Goal: Download file/media

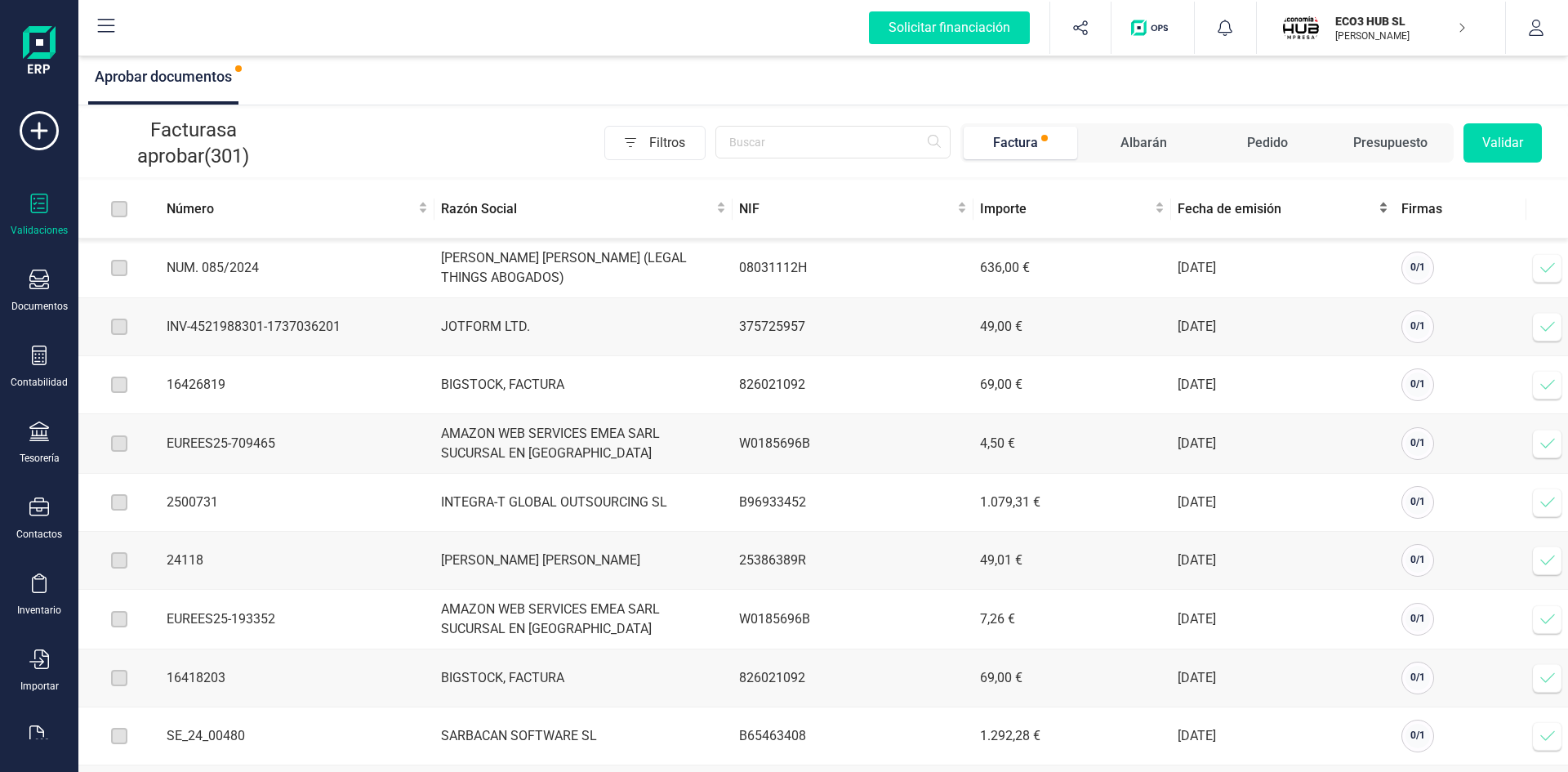
click at [1234, 211] on span "Fecha de emisión" at bounding box center [1275, 209] width 197 height 19
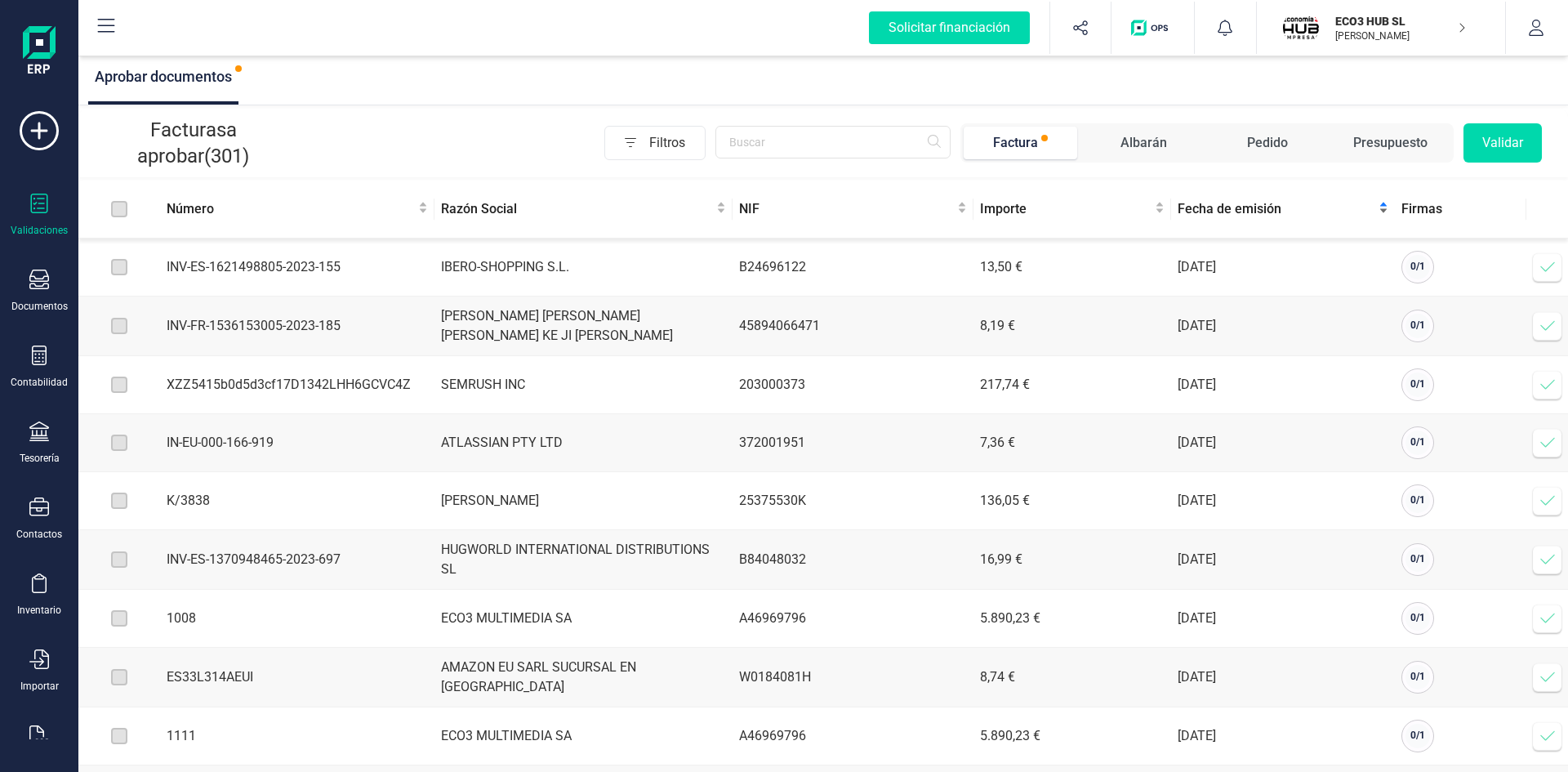
click at [1238, 211] on span "Fecha de emisión" at bounding box center [1275, 209] width 197 height 19
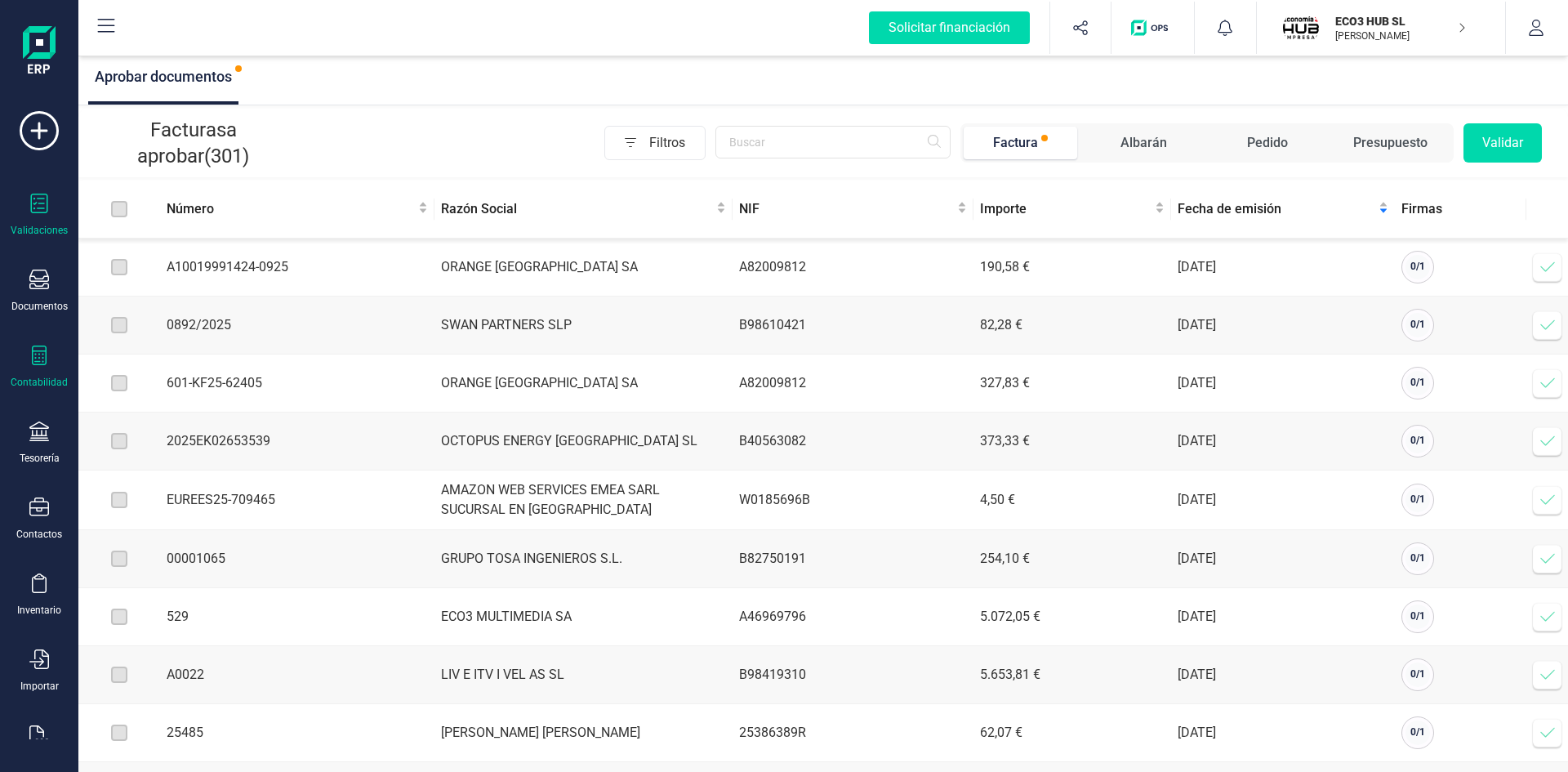
click at [39, 352] on icon at bounding box center [39, 355] width 19 height 19
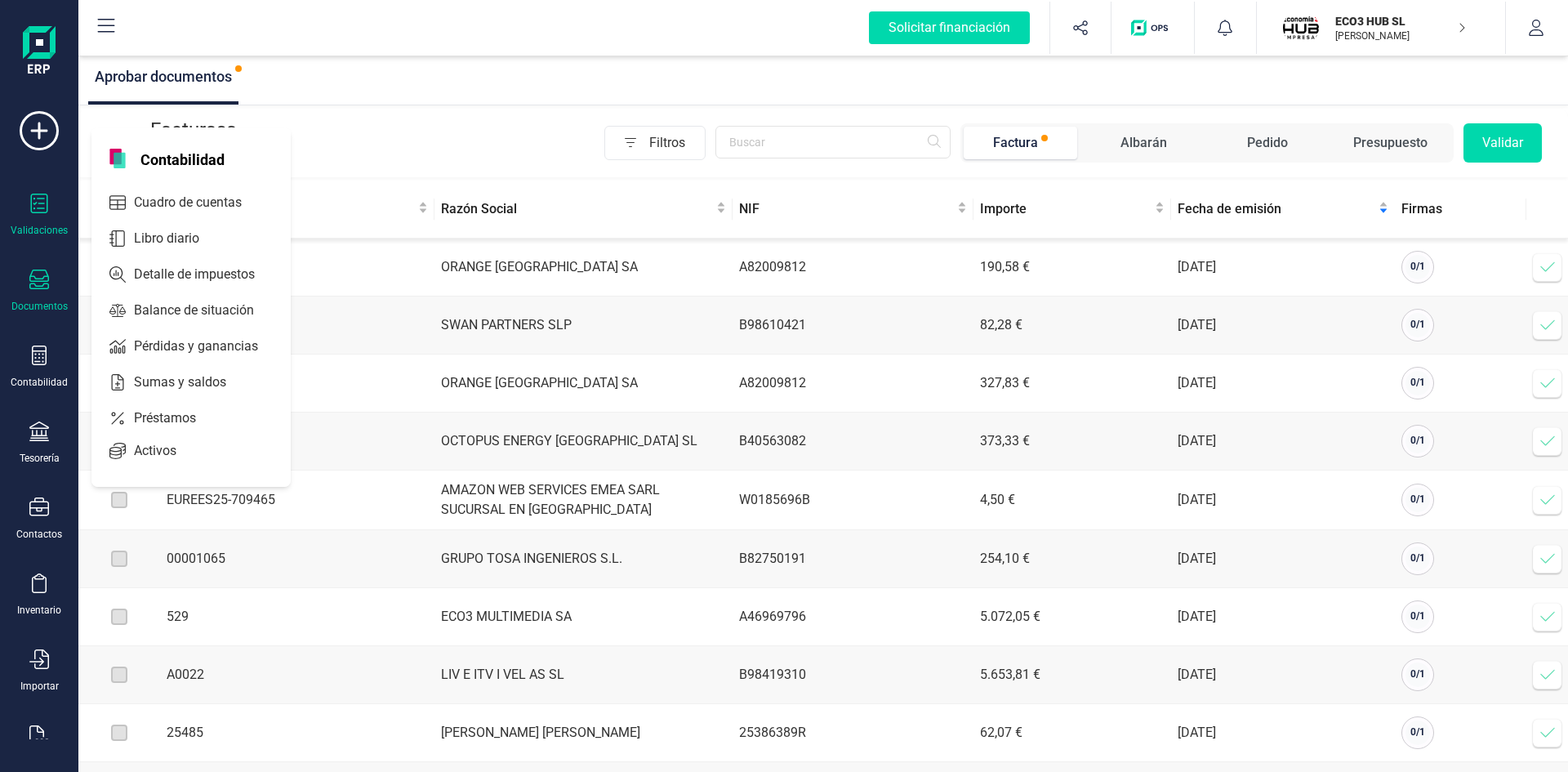
click at [25, 285] on div "Documentos" at bounding box center [39, 291] width 65 height 44
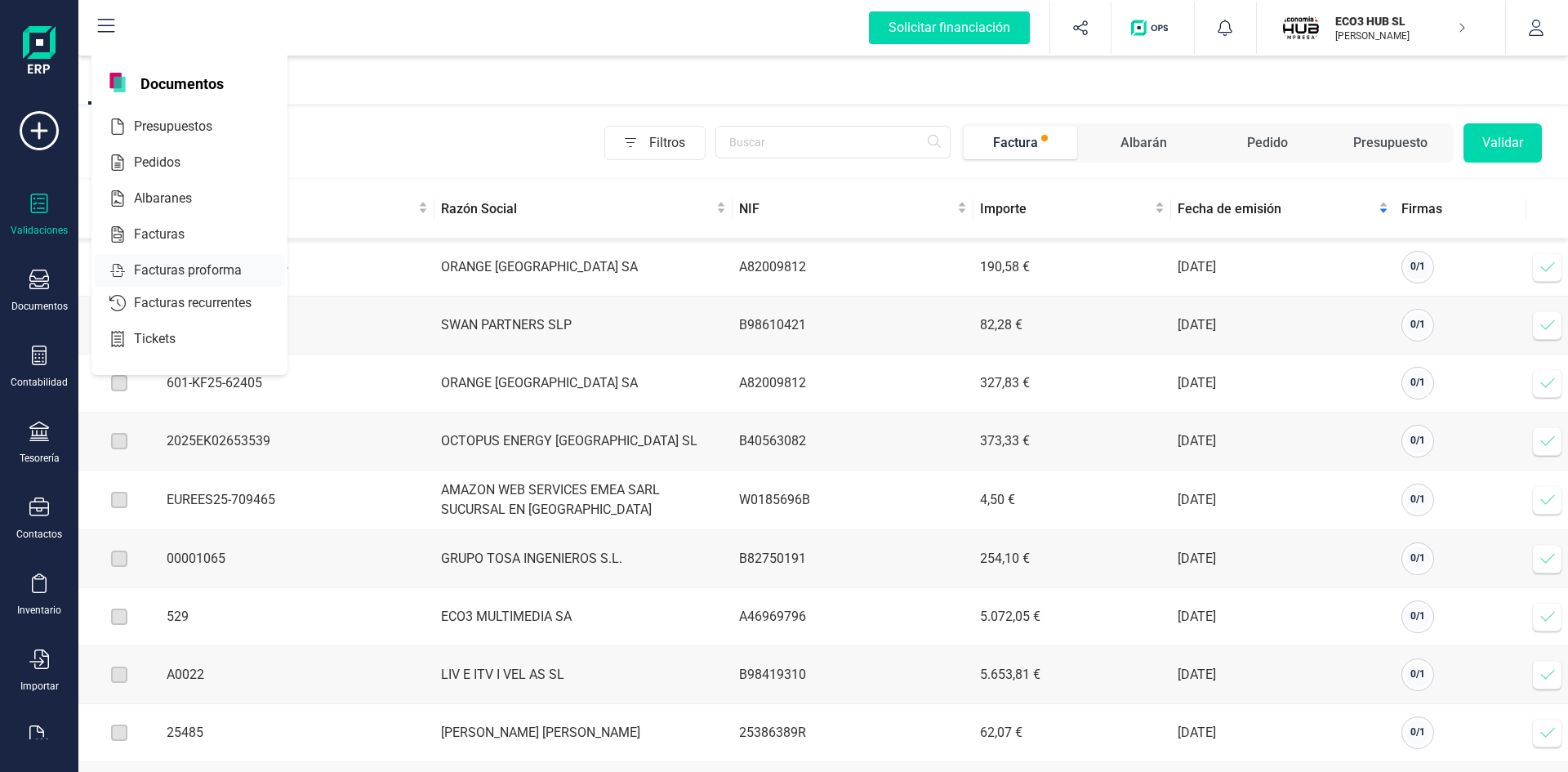
click at [127, 228] on span "Facturas" at bounding box center [170, 234] width 87 height 19
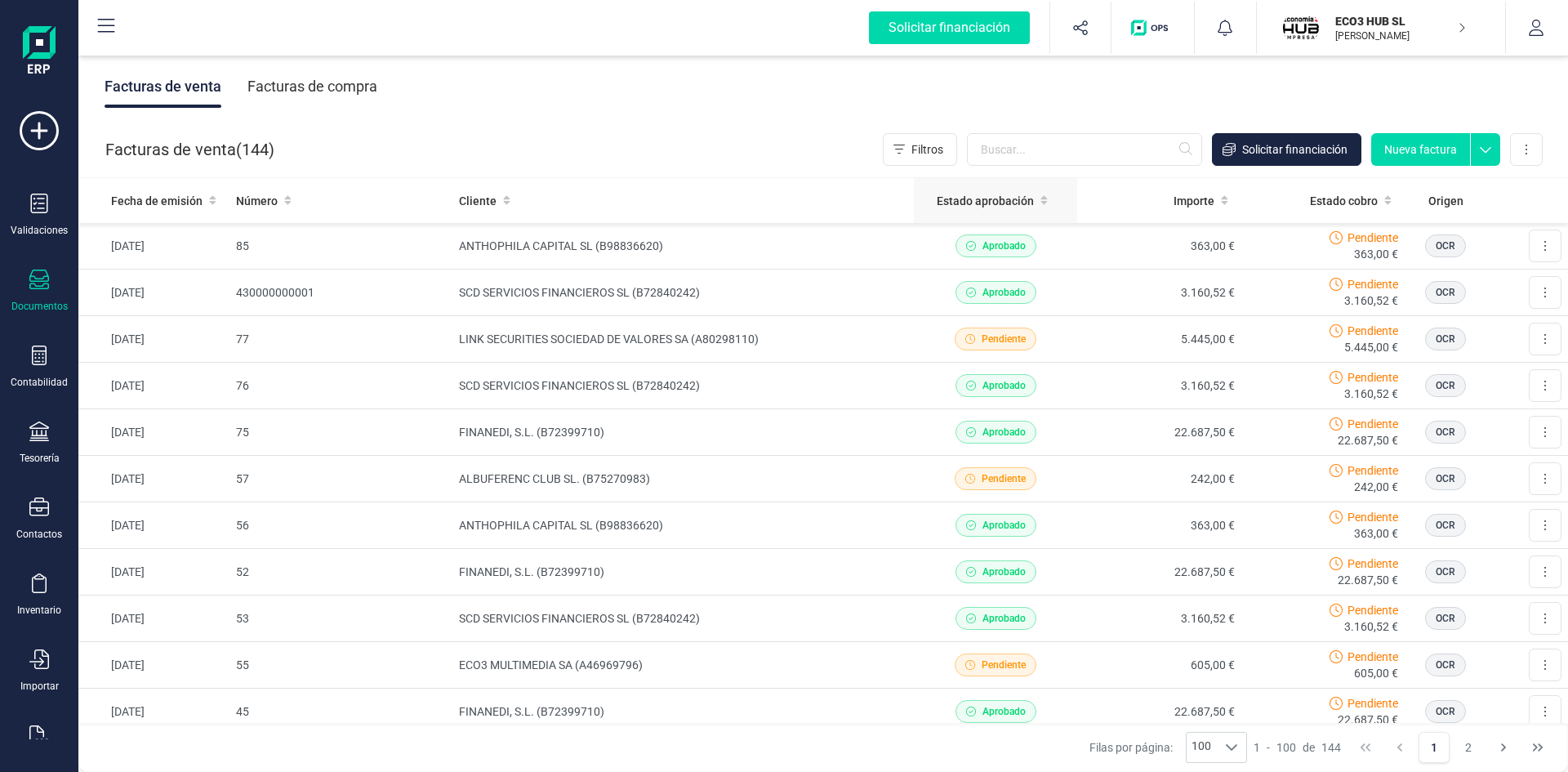
click at [988, 194] on span "Estado aprobación" at bounding box center [986, 200] width 97 height 17
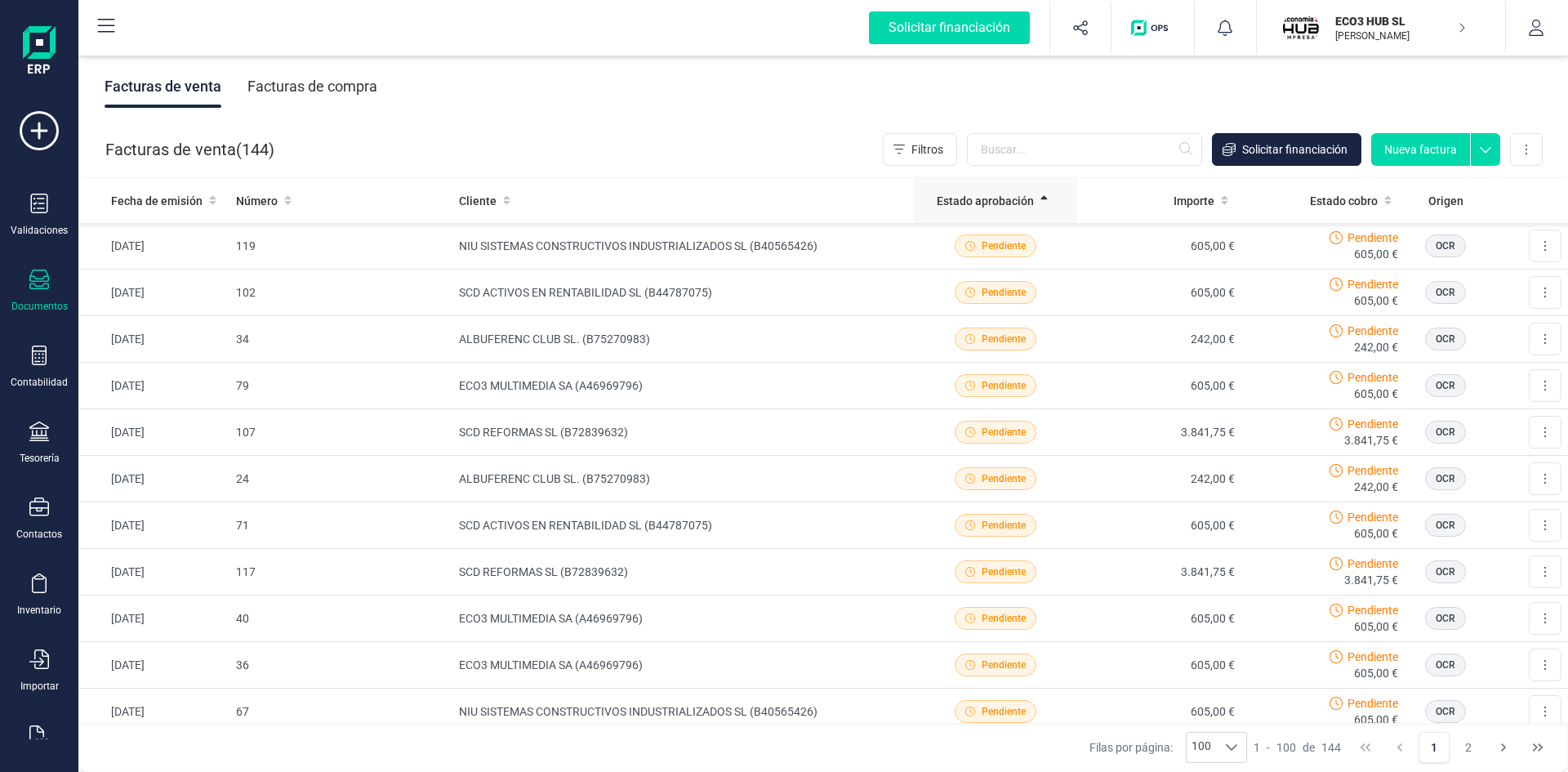
click at [991, 195] on span "Estado aprobación" at bounding box center [986, 200] width 97 height 17
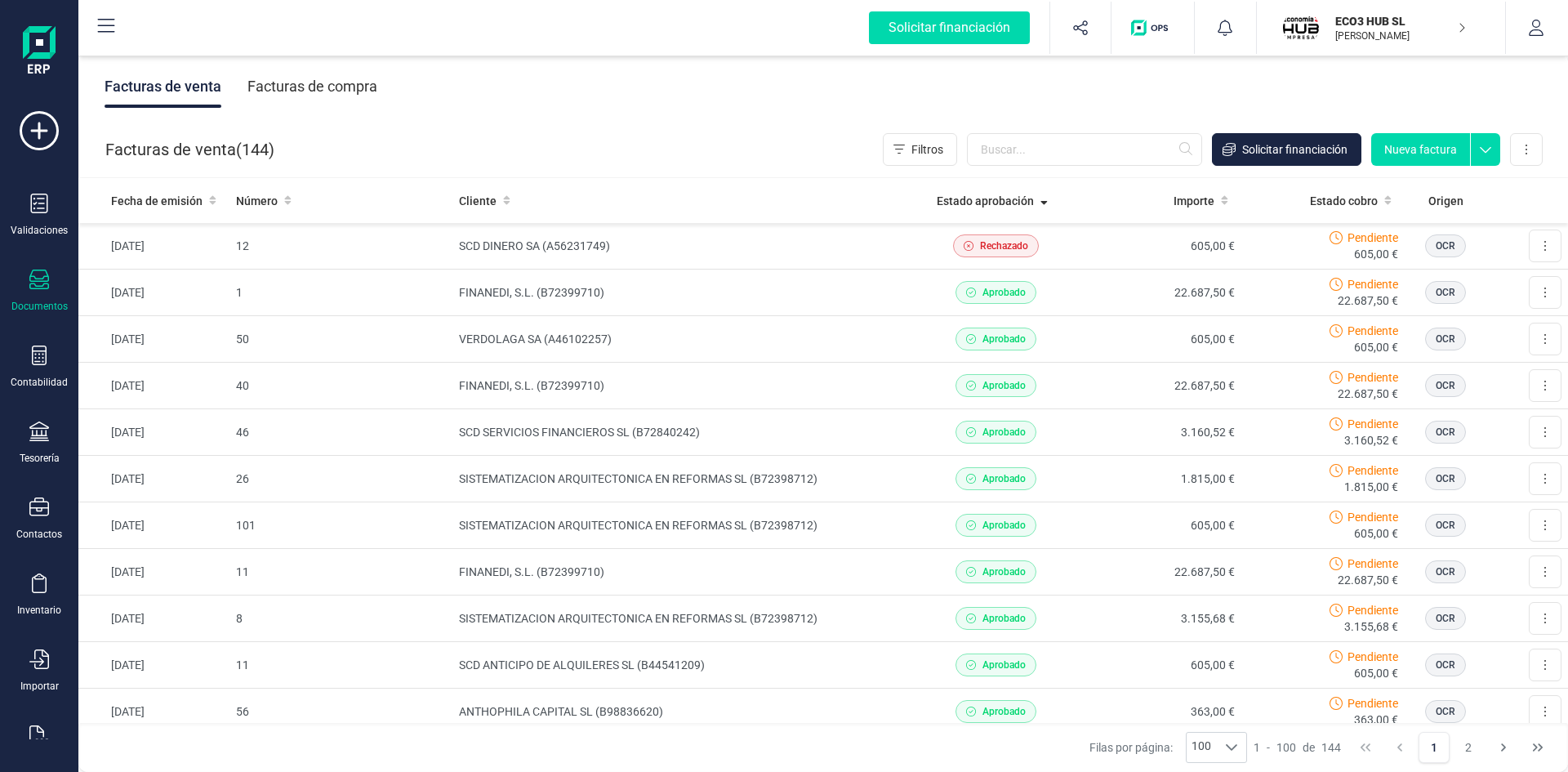
click at [325, 85] on div "Facturas de compra" at bounding box center [313, 87] width 130 height 43
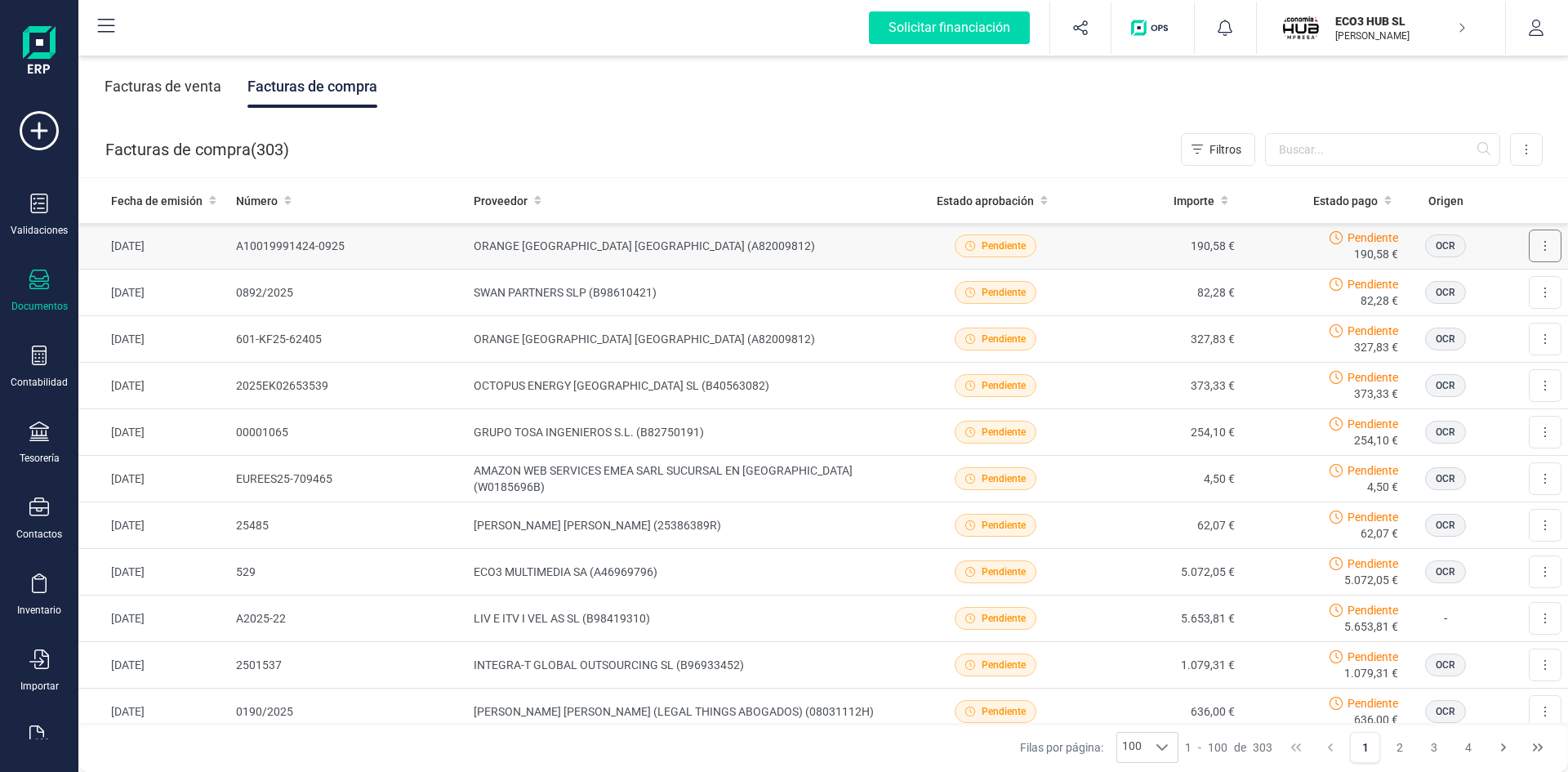
click at [1537, 253] on button at bounding box center [1546, 246] width 33 height 33
click at [1417, 286] on icon "Descargar documento" at bounding box center [1422, 286] width 10 height 12
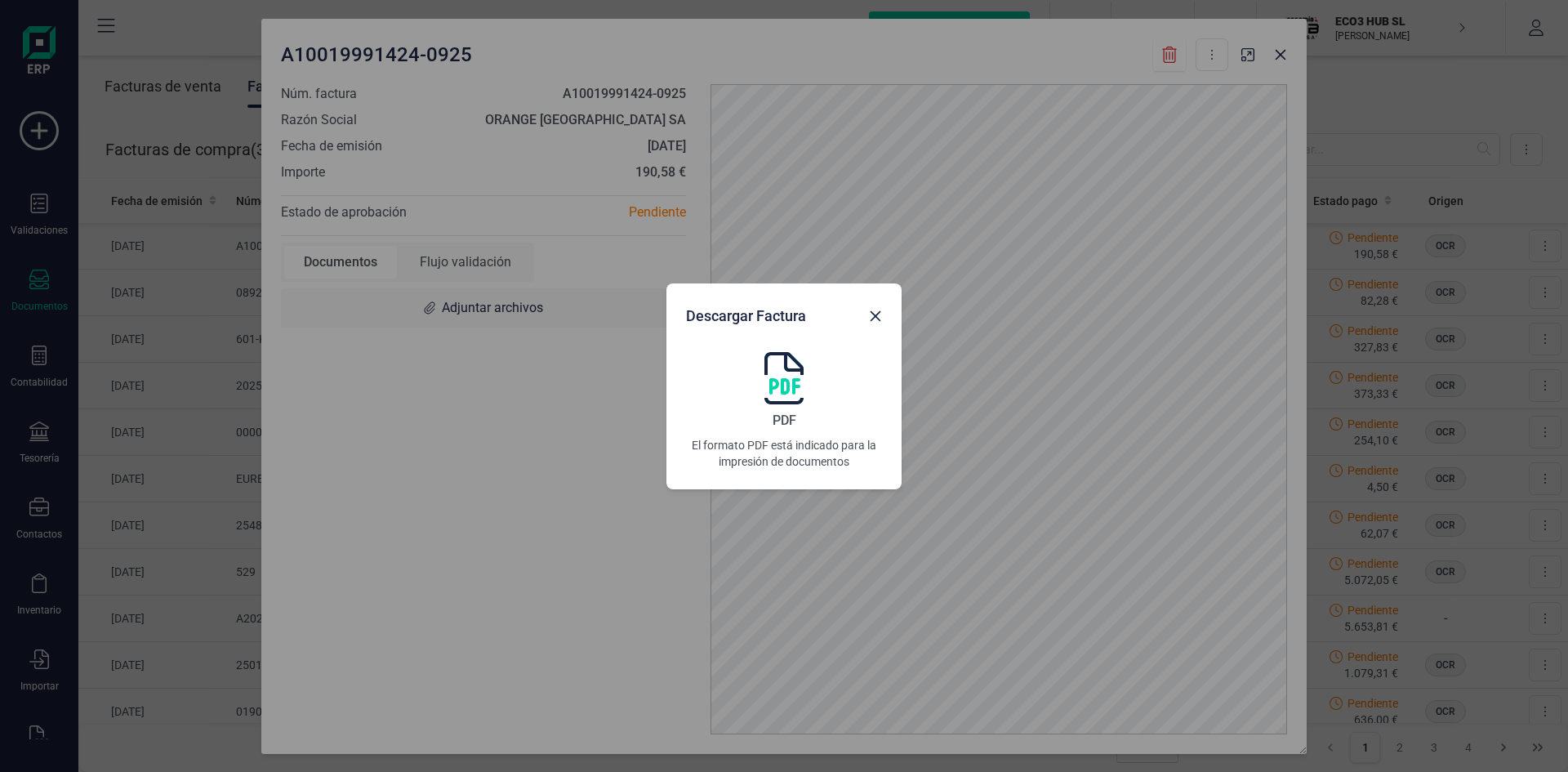
click at [784, 383] on img at bounding box center [784, 378] width 39 height 53
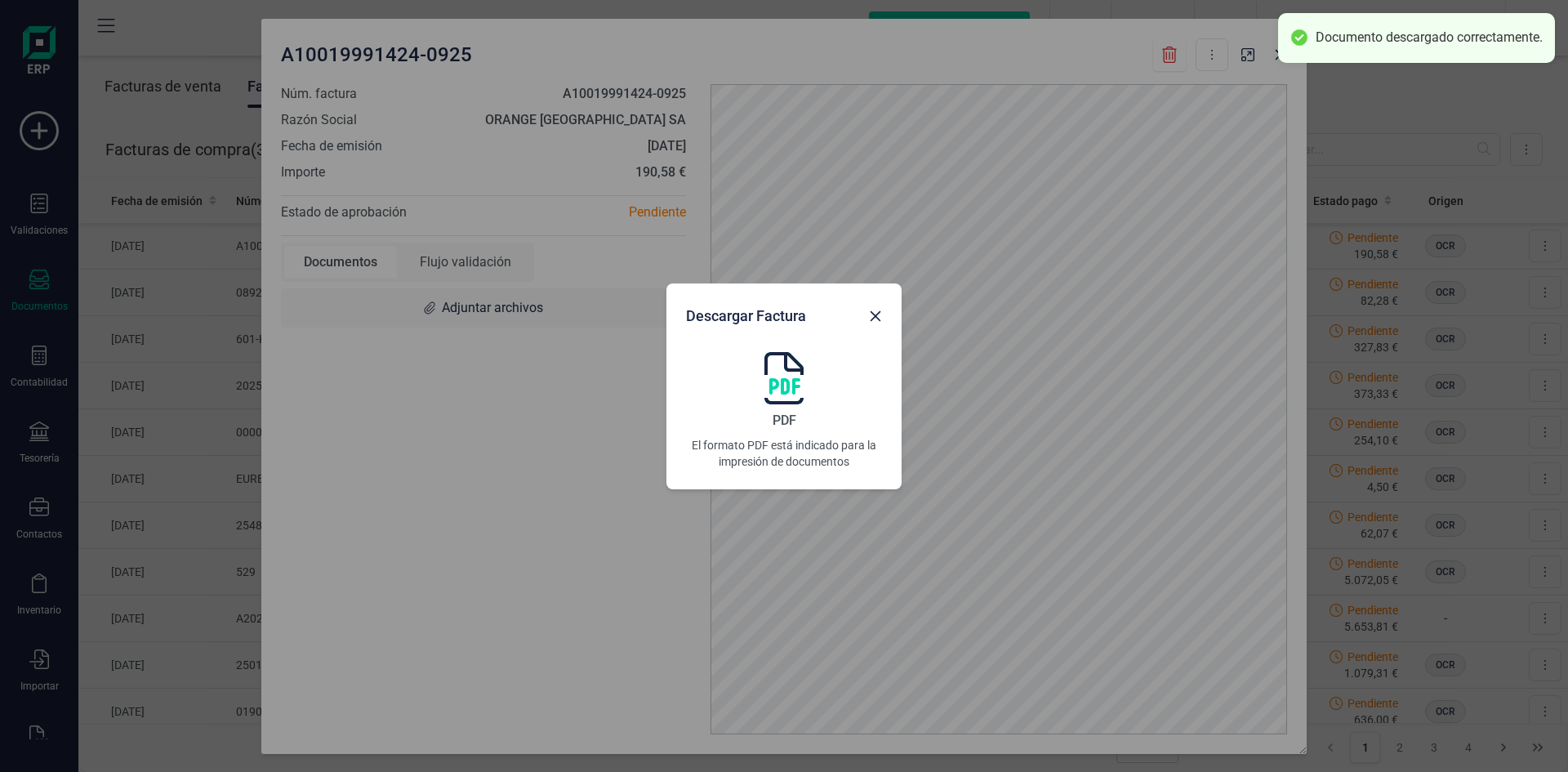
drag, startPoint x: 1111, startPoint y: 28, endPoint x: 973, endPoint y: 38, distance: 138.4
click at [973, 38] on div "Descargar Factura PDF El formato PDF está indicado para la impresión de documen…" at bounding box center [784, 386] width 1568 height 772
drag, startPoint x: 1223, startPoint y: 28, endPoint x: 1153, endPoint y: 48, distance: 72.8
click at [1153, 48] on div "Descargar Factura PDF El formato PDF está indicado para la impresión de documen…" at bounding box center [784, 386] width 1568 height 772
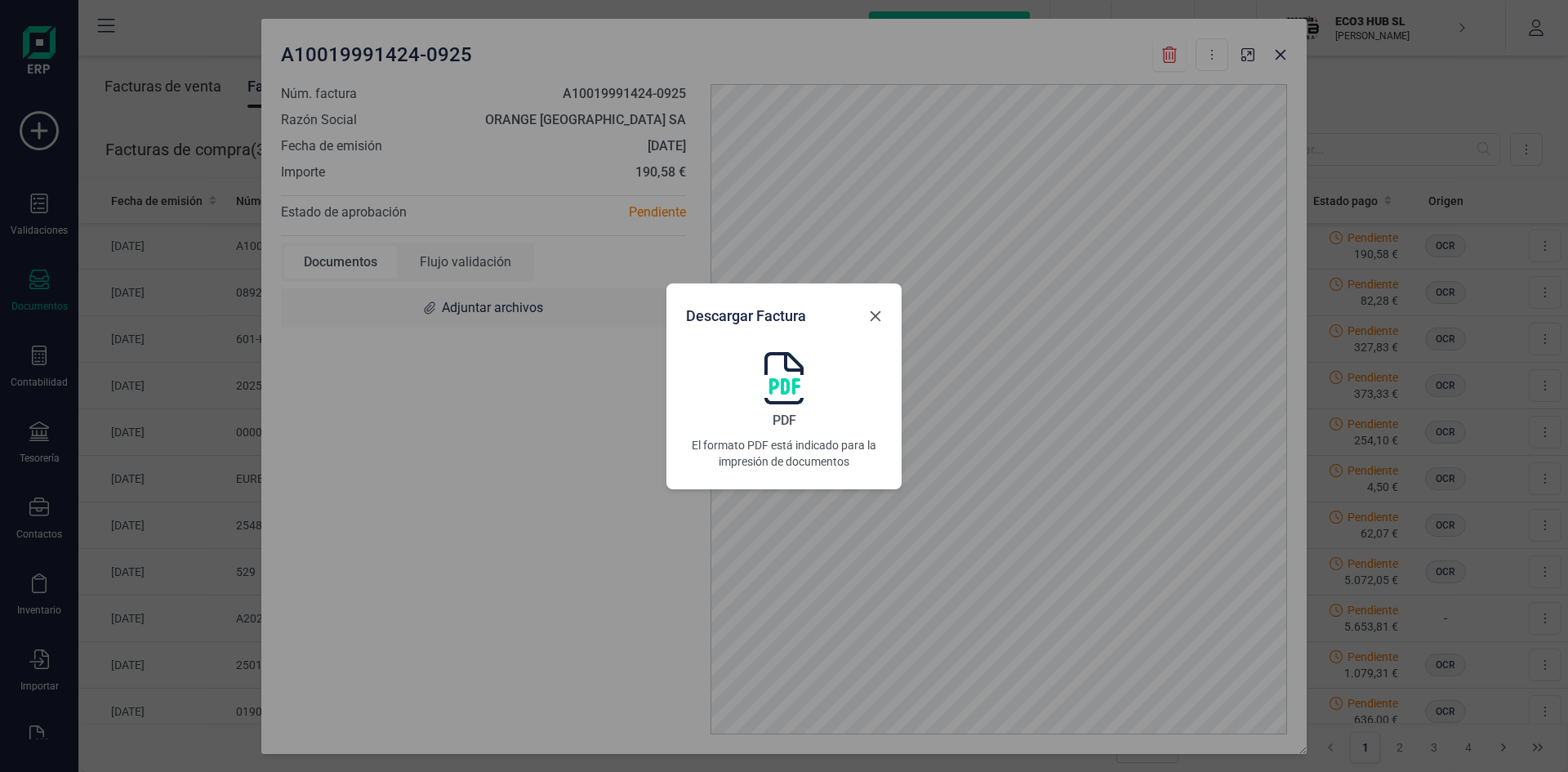
click at [873, 313] on icon "Close" at bounding box center [876, 315] width 11 height 11
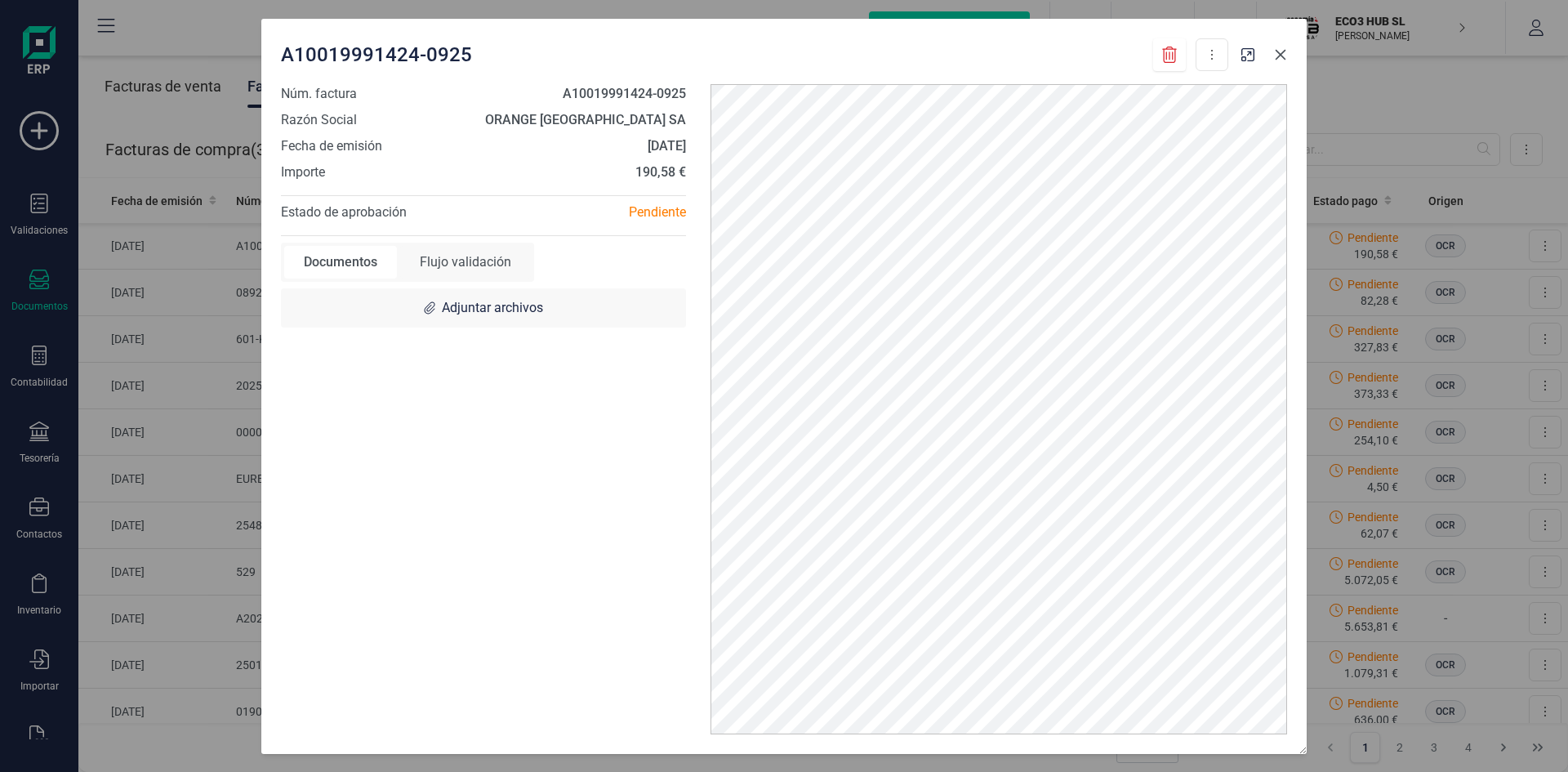
click at [1273, 49] on button "Close" at bounding box center [1280, 54] width 26 height 26
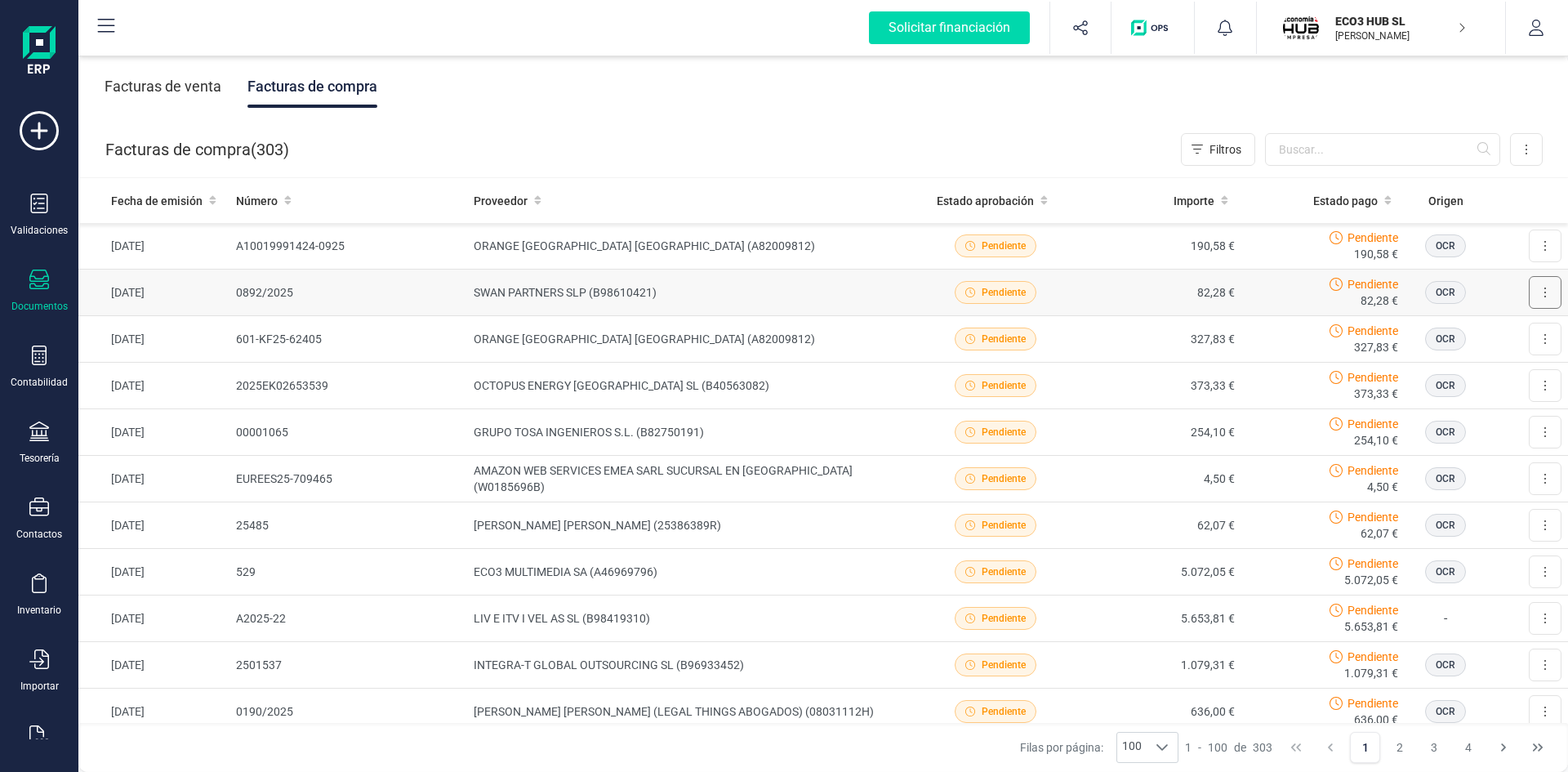
click at [1529, 289] on button at bounding box center [1546, 293] width 33 height 33
click at [1498, 332] on span "Descargar documento" at bounding box center [1491, 333] width 113 height 17
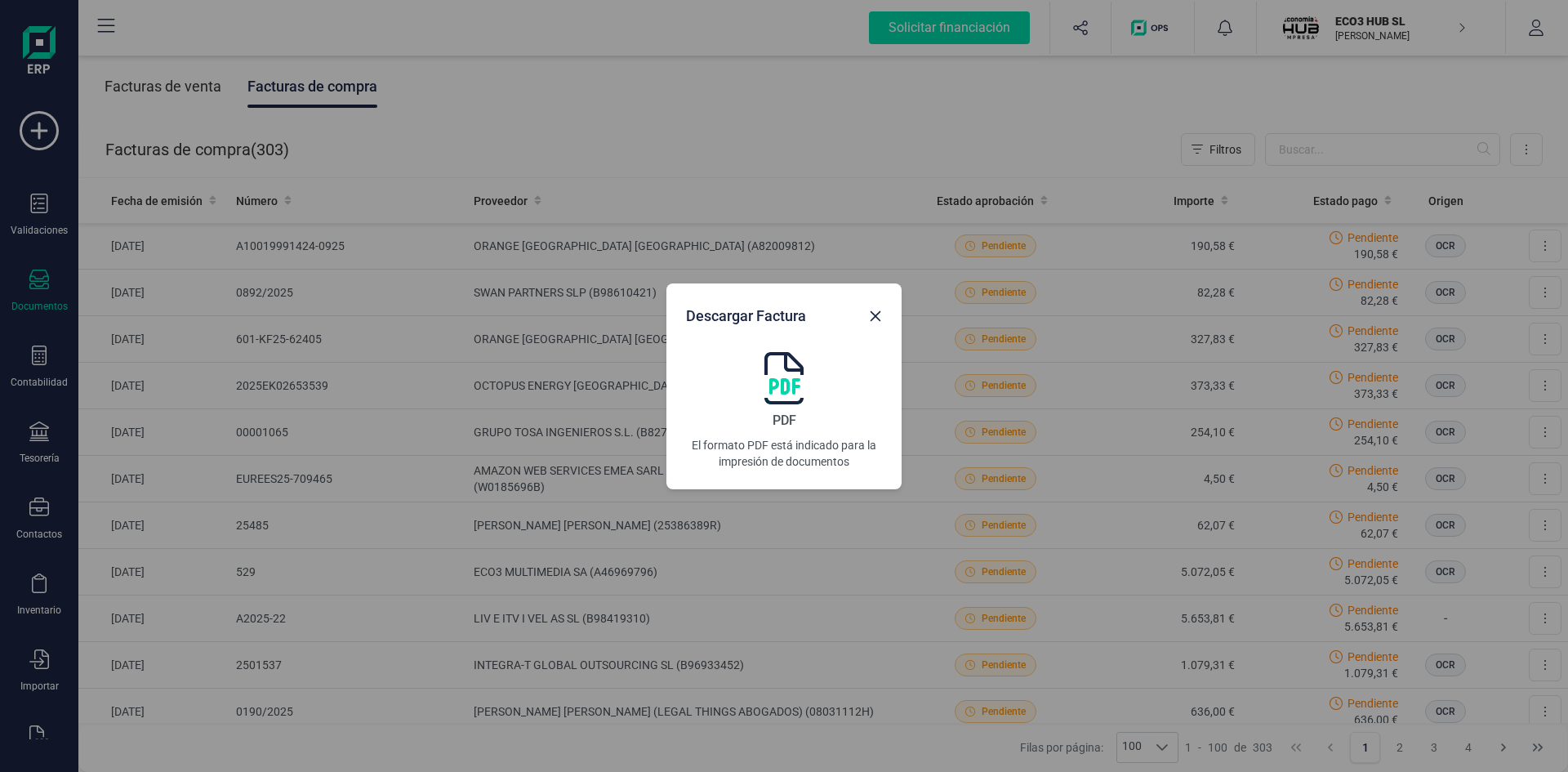
click at [782, 383] on img at bounding box center [784, 378] width 39 height 53
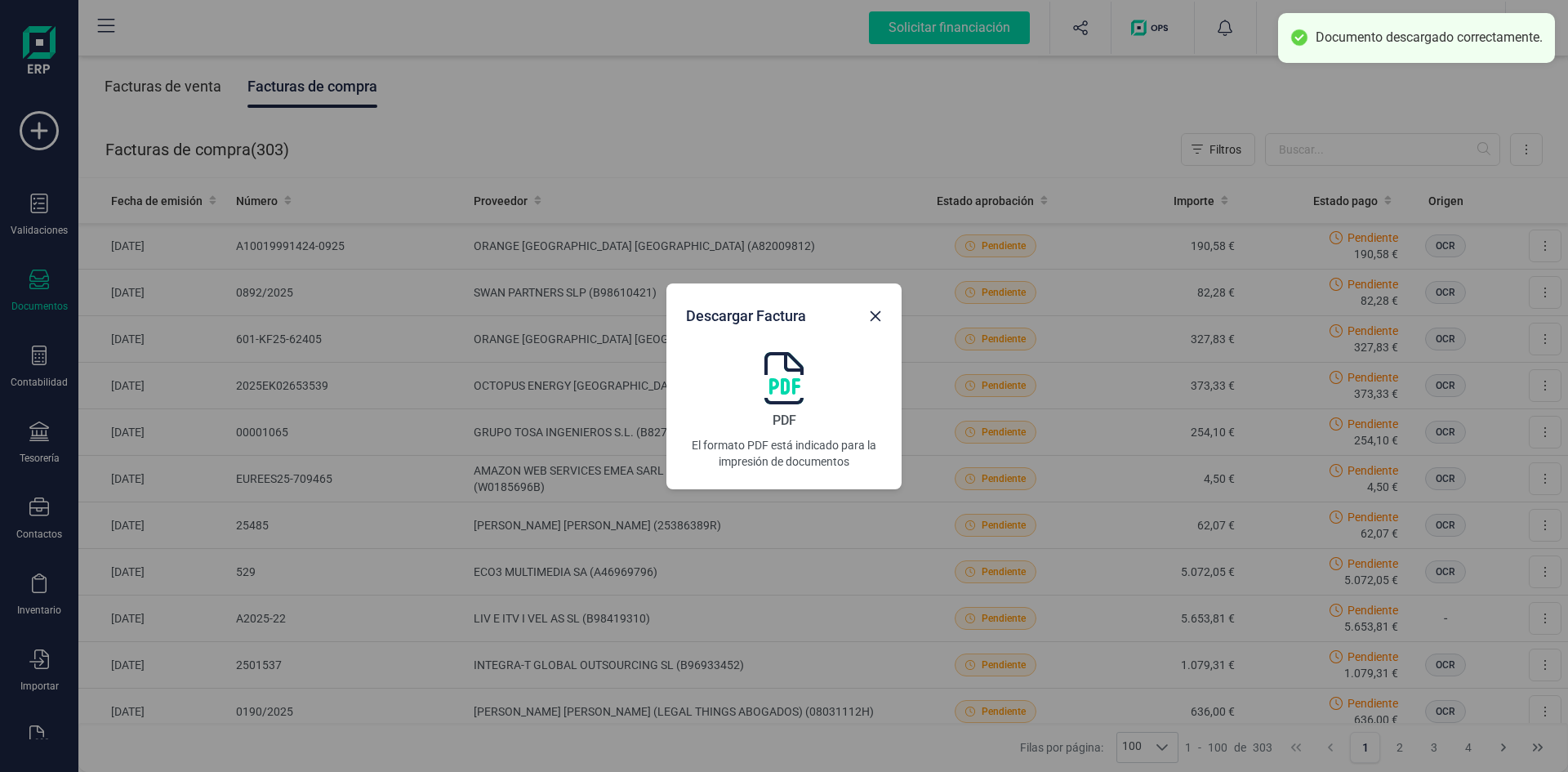
drag, startPoint x: 874, startPoint y: 314, endPoint x: 889, endPoint y: 319, distance: 15.8
click at [874, 314] on icon "Close" at bounding box center [876, 315] width 11 height 11
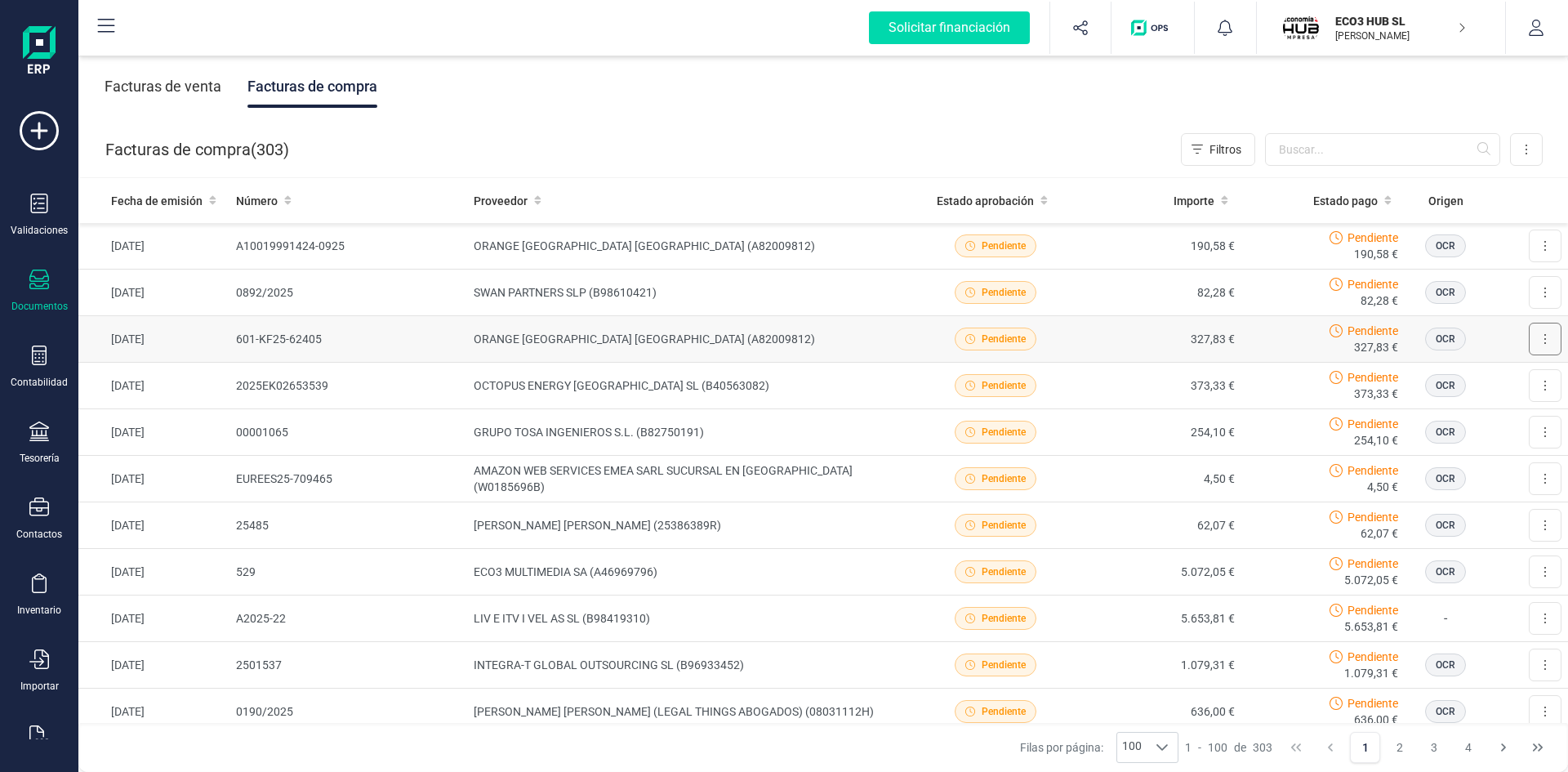
click at [1544, 345] on icon at bounding box center [1545, 338] width 3 height 13
click at [1479, 376] on span "Descargar documento" at bounding box center [1491, 378] width 113 height 17
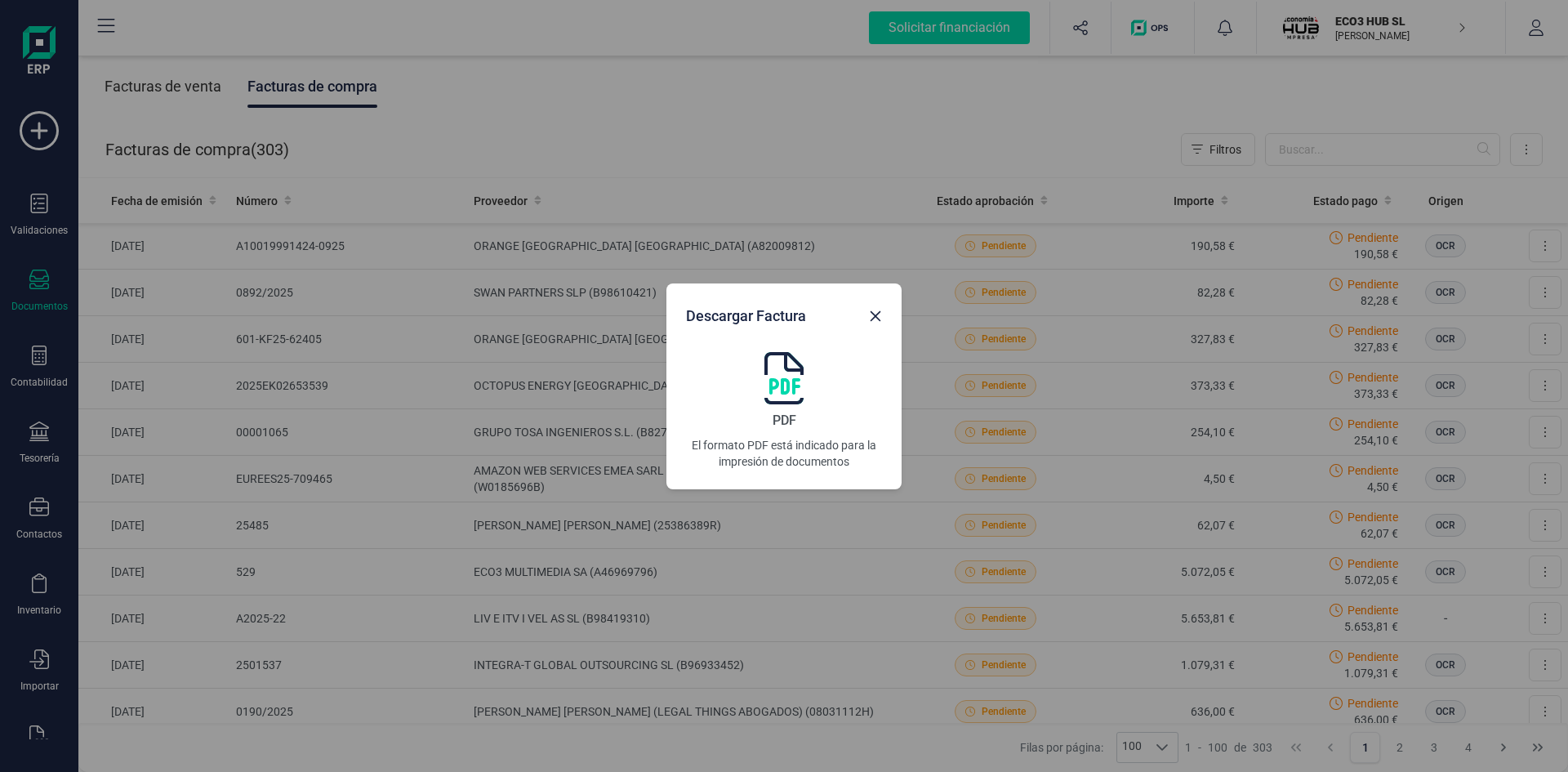
click at [789, 373] on img at bounding box center [784, 378] width 39 height 53
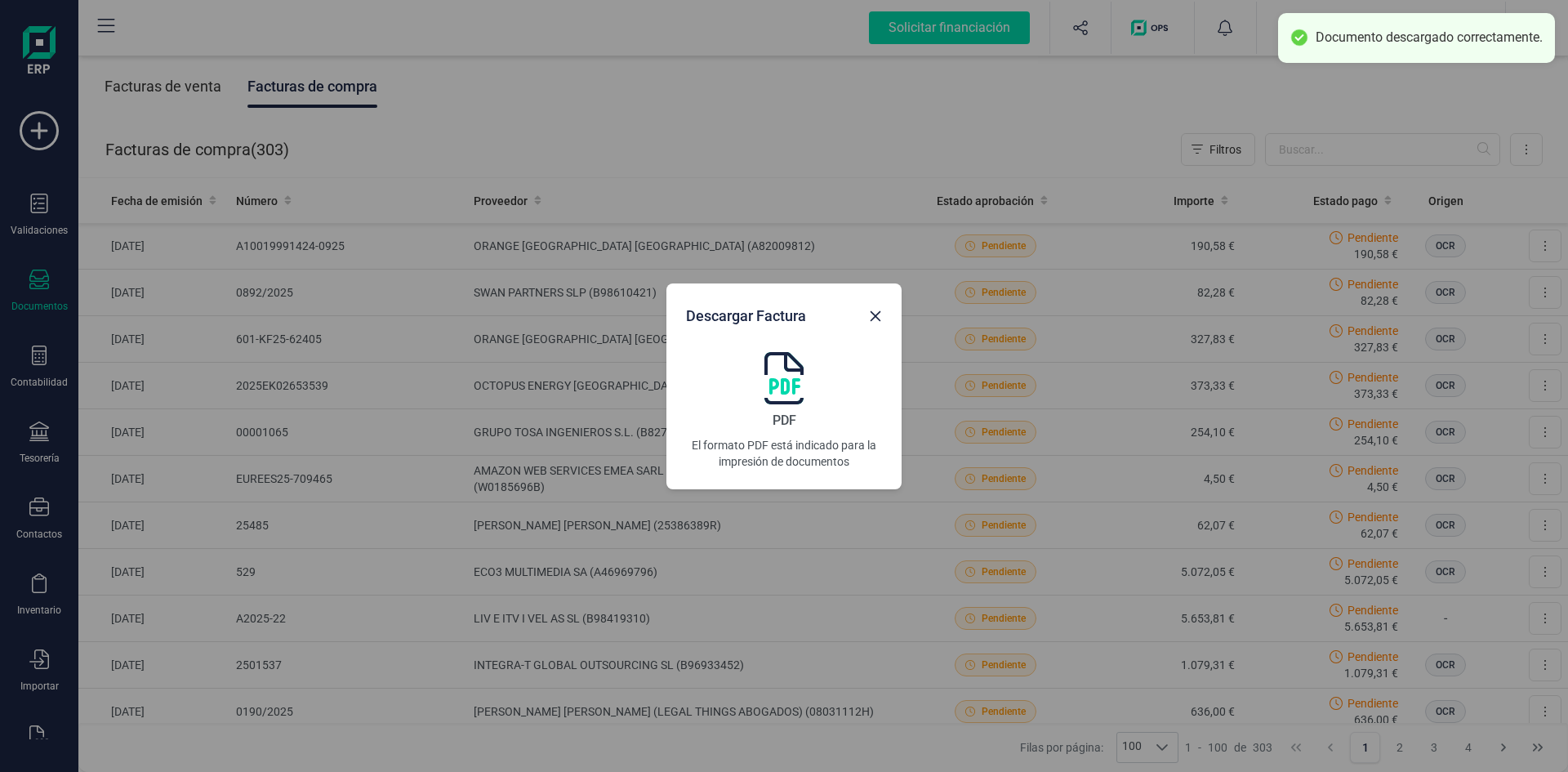
drag, startPoint x: 872, startPoint y: 312, endPoint x: 448, endPoint y: 389, distance: 430.9
click at [872, 312] on icon "Close" at bounding box center [876, 315] width 11 height 11
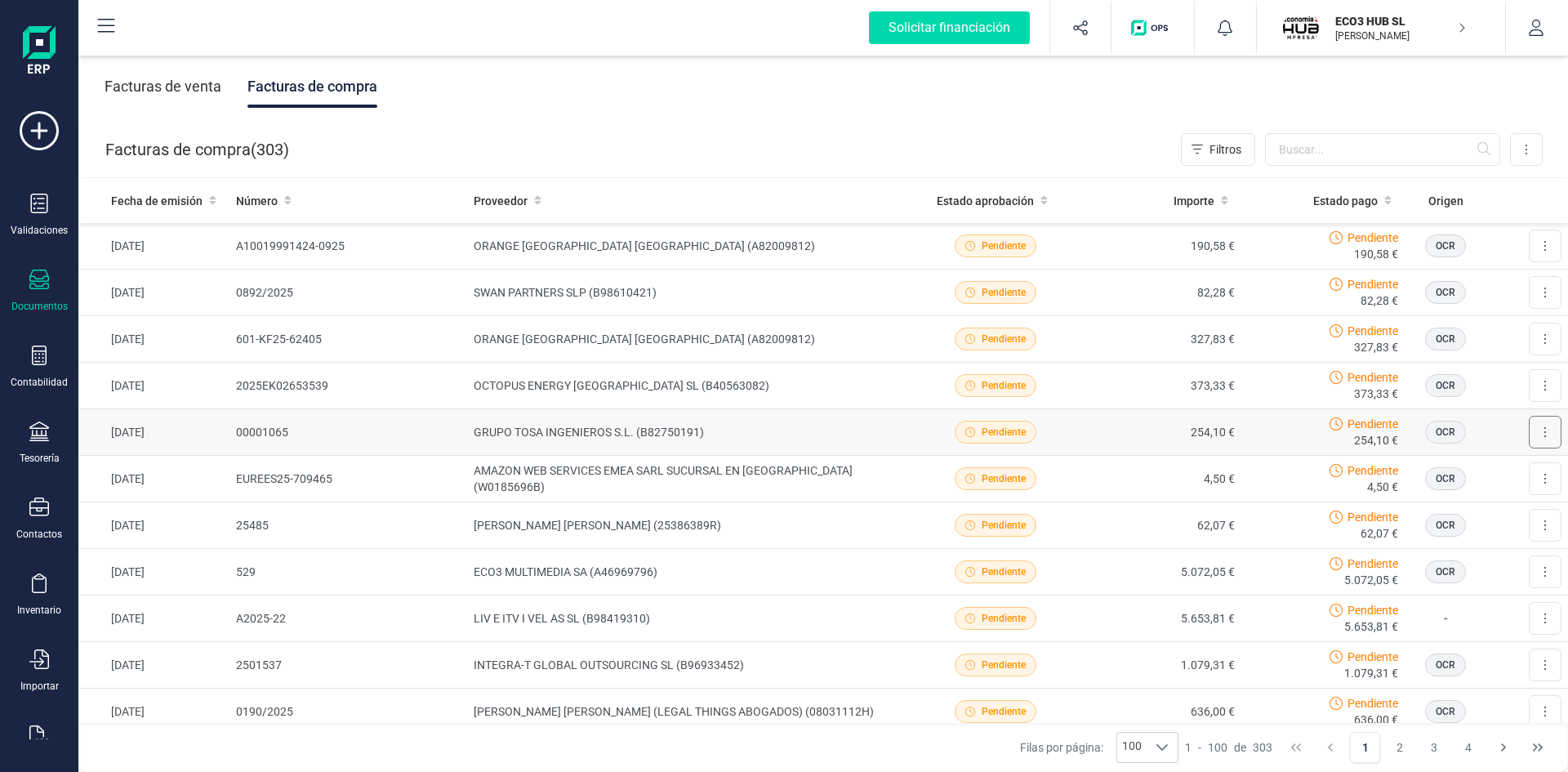
click at [1538, 435] on button at bounding box center [1546, 433] width 33 height 33
click at [1507, 474] on span "Descargar documento" at bounding box center [1491, 472] width 113 height 17
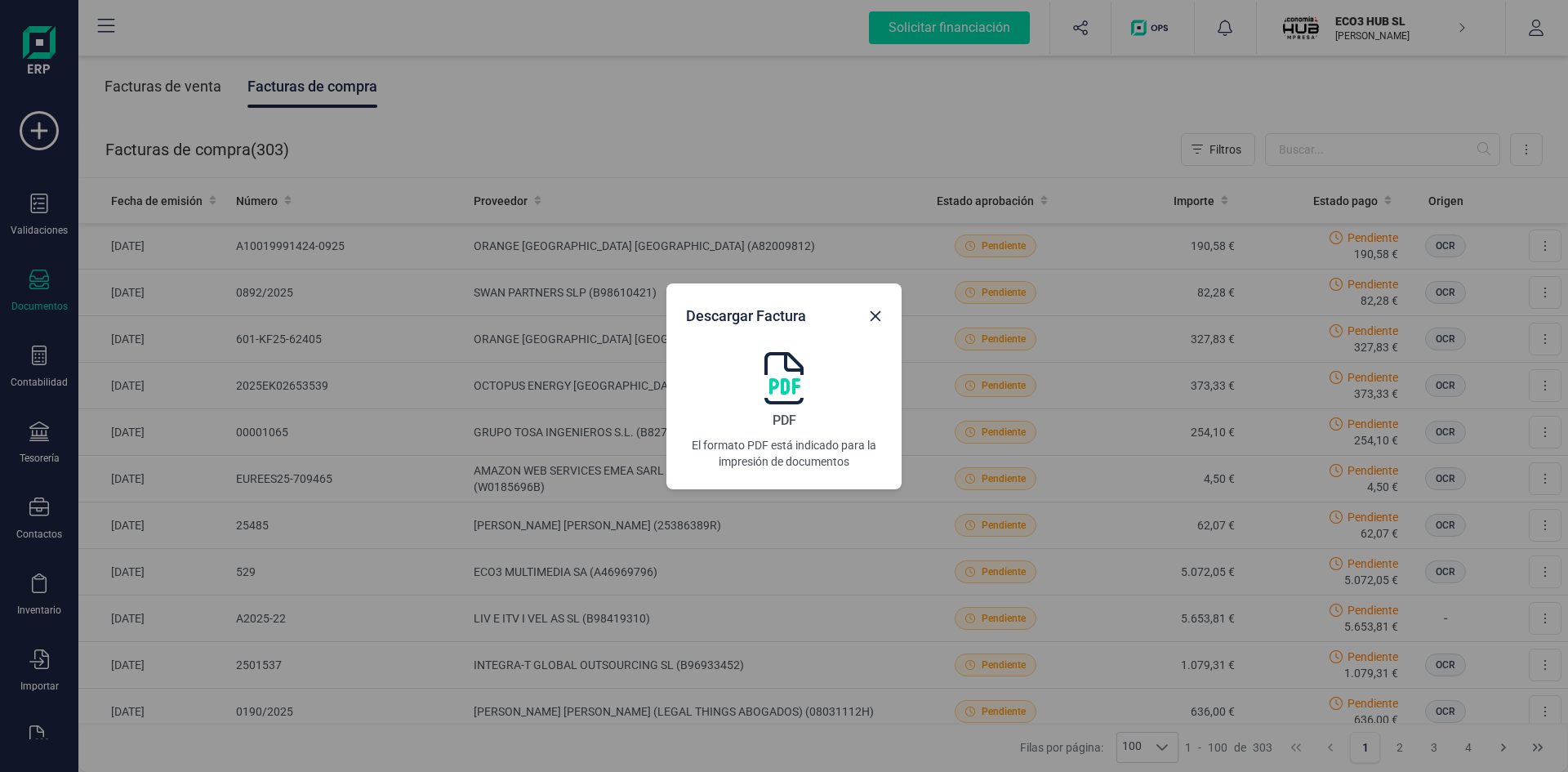
click at [786, 390] on img at bounding box center [784, 378] width 39 height 53
drag, startPoint x: 868, startPoint y: 309, endPoint x: 639, endPoint y: 455, distance: 271.6
click at [868, 309] on button "Close" at bounding box center [875, 316] width 26 height 26
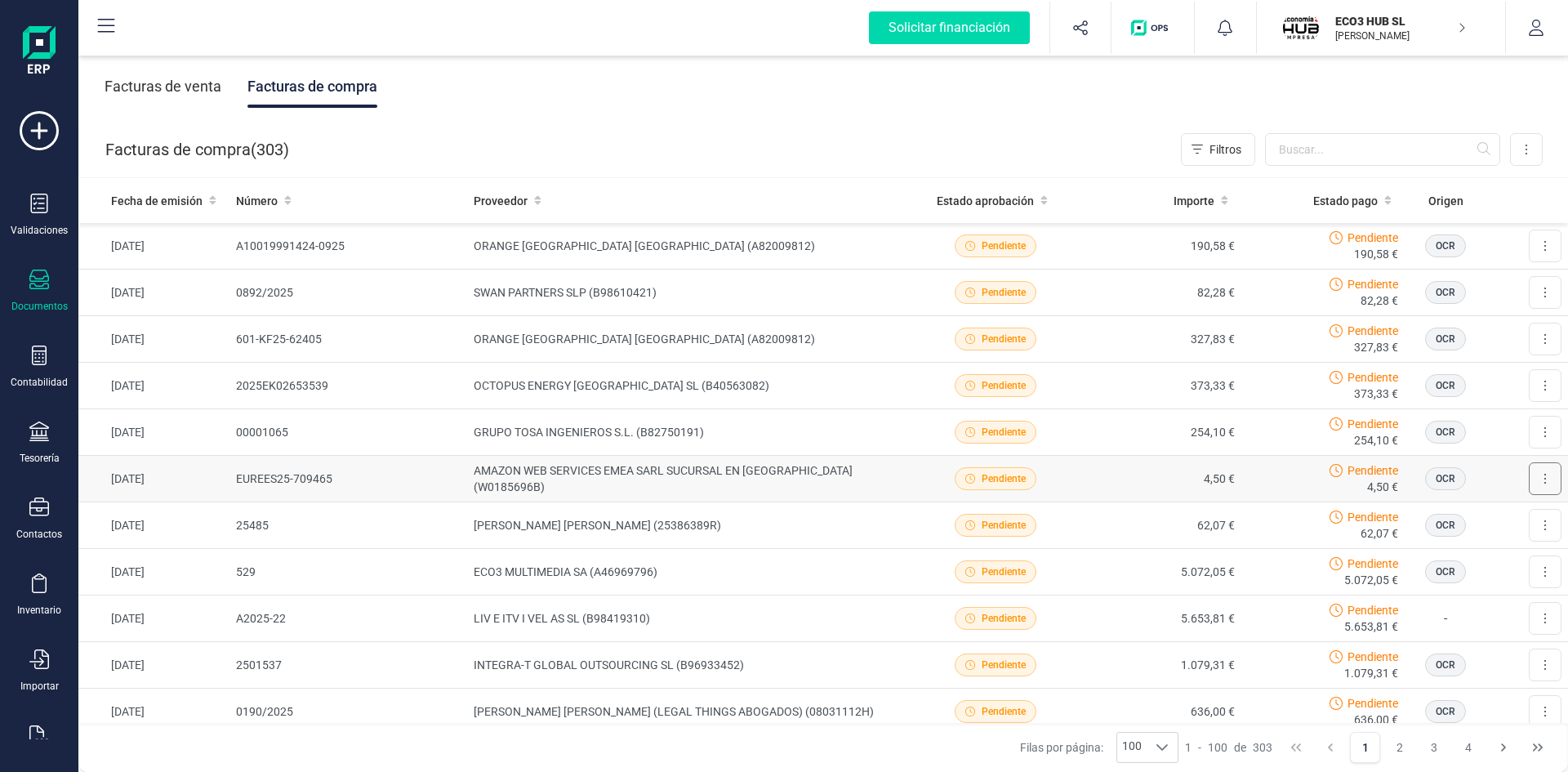
click at [1529, 477] on button at bounding box center [1546, 478] width 33 height 33
click at [1477, 524] on span "Descargar documento" at bounding box center [1491, 518] width 113 height 17
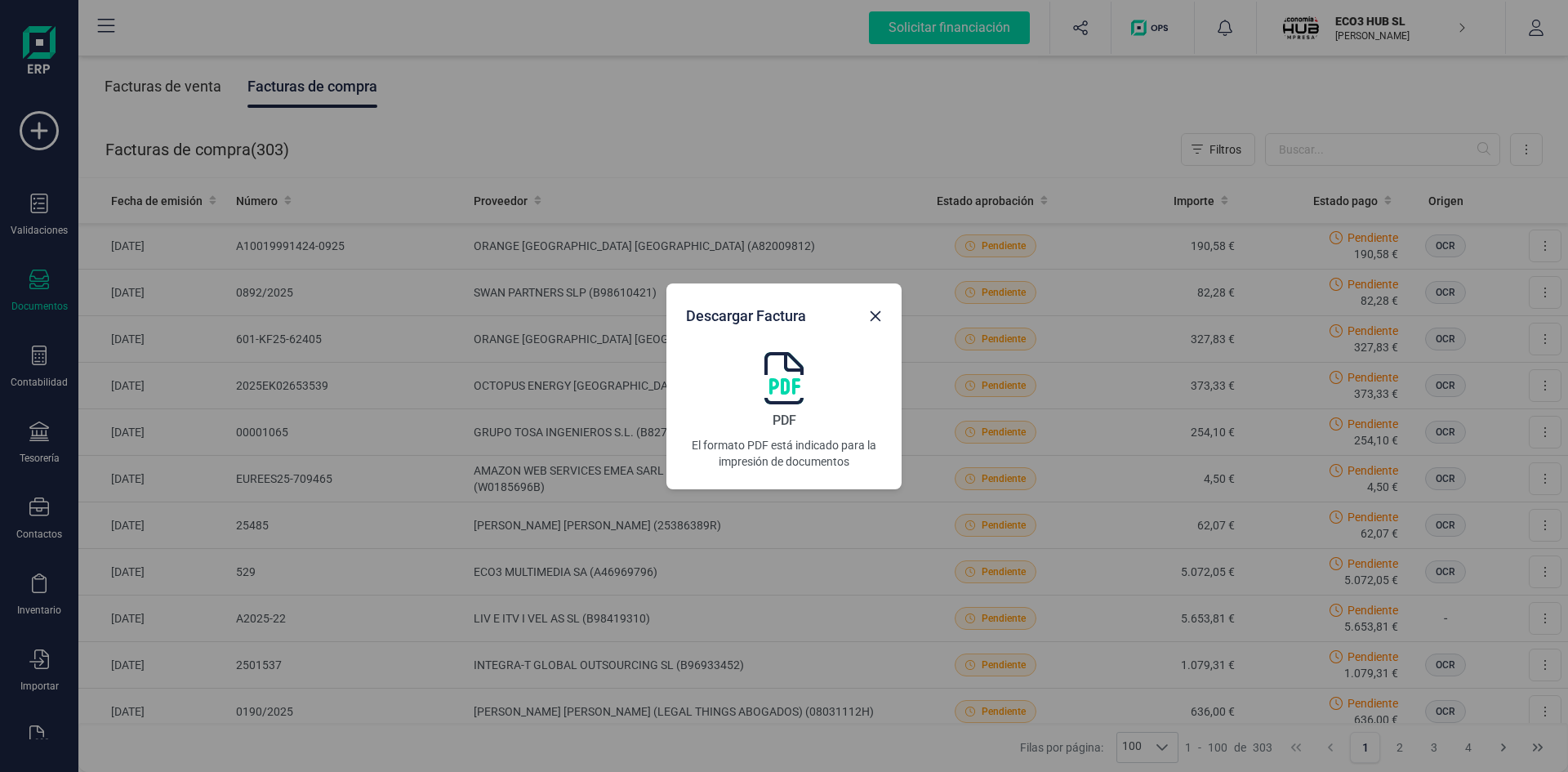
click at [784, 378] on img at bounding box center [784, 378] width 39 height 53
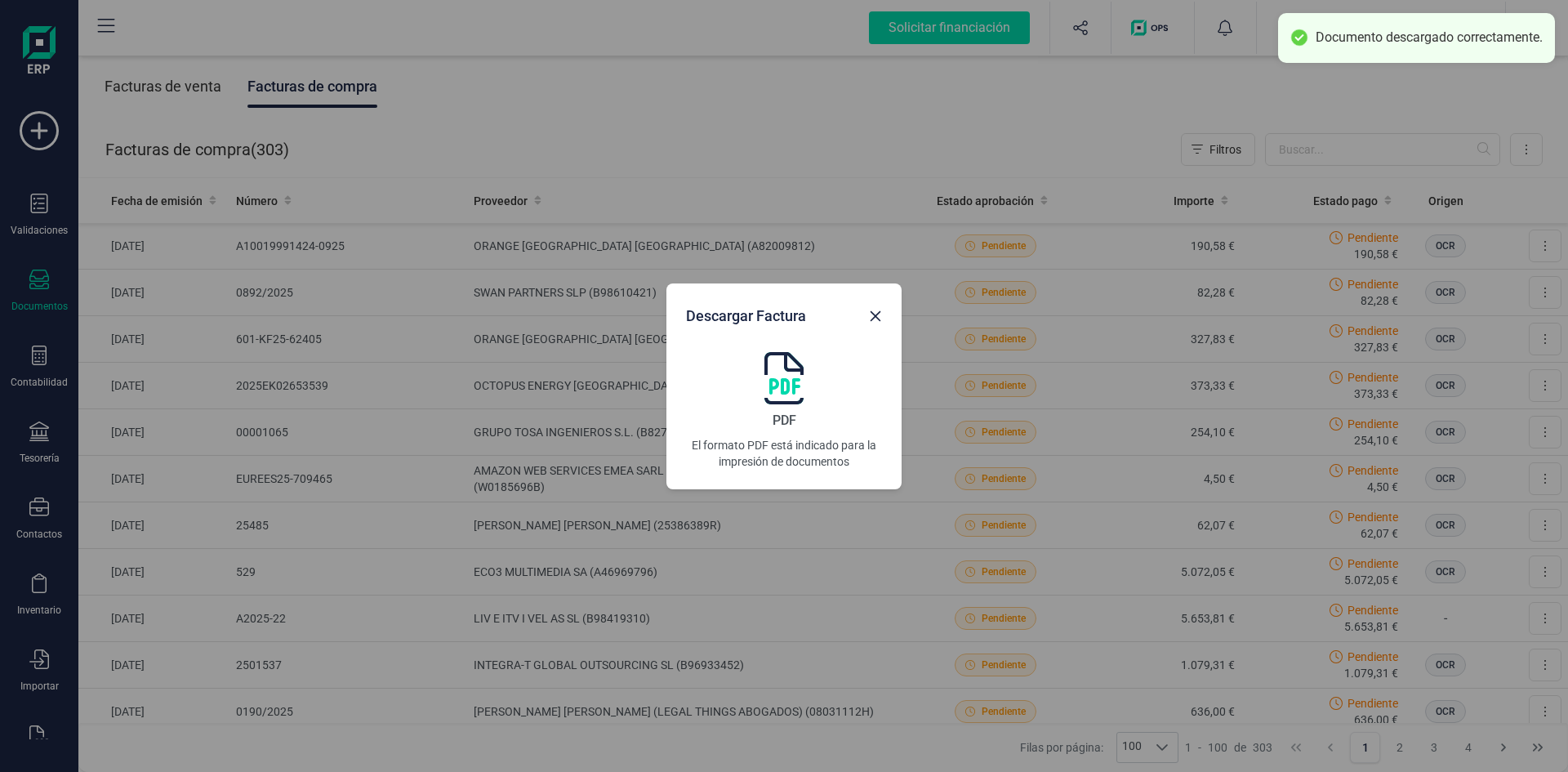
drag, startPoint x: 877, startPoint y: 307, endPoint x: 786, endPoint y: 386, distance: 120.5
click at [877, 307] on button "Close" at bounding box center [875, 316] width 26 height 26
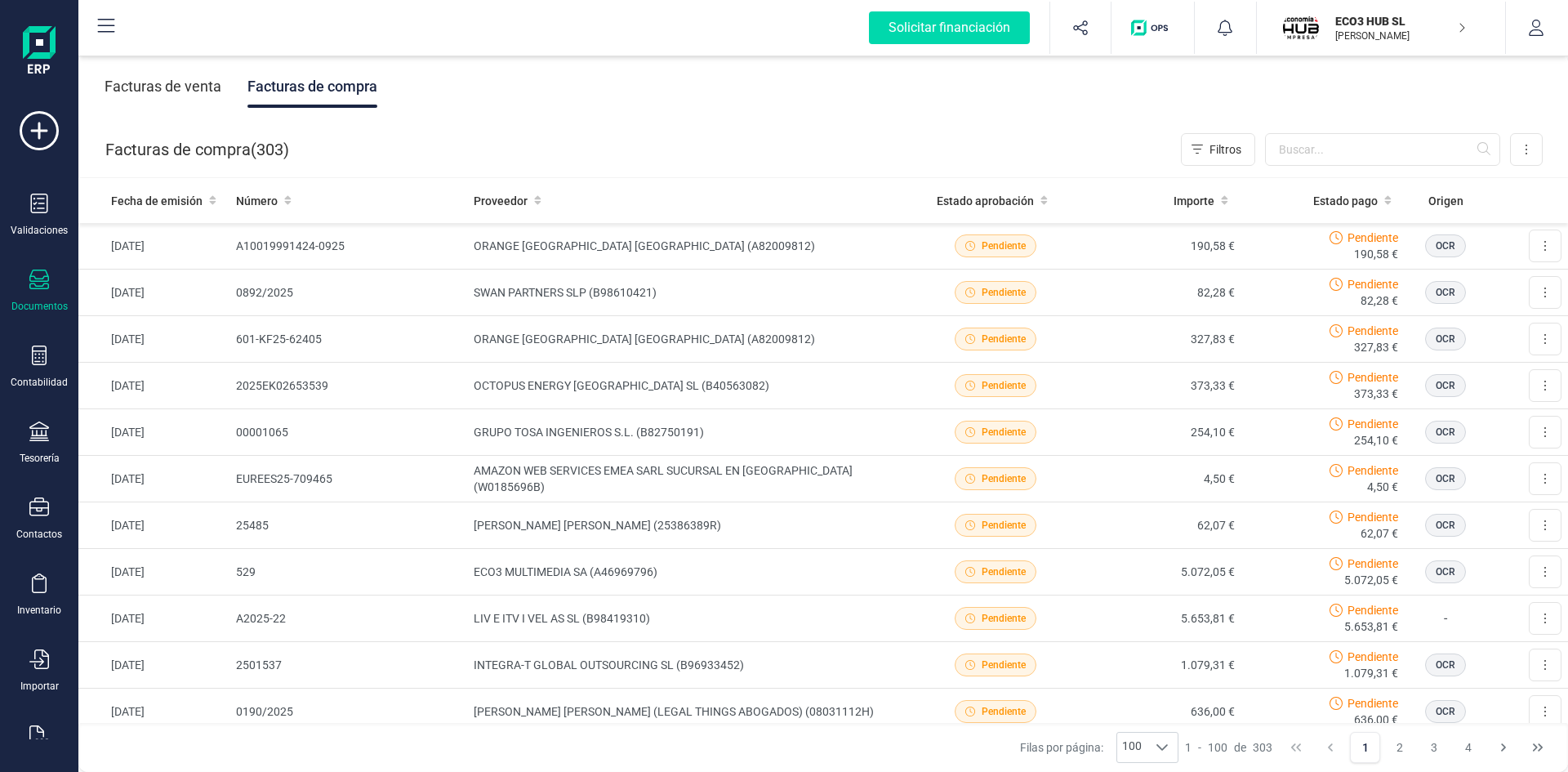
click at [1374, 31] on p "[PERSON_NAME]" at bounding box center [1401, 35] width 130 height 13
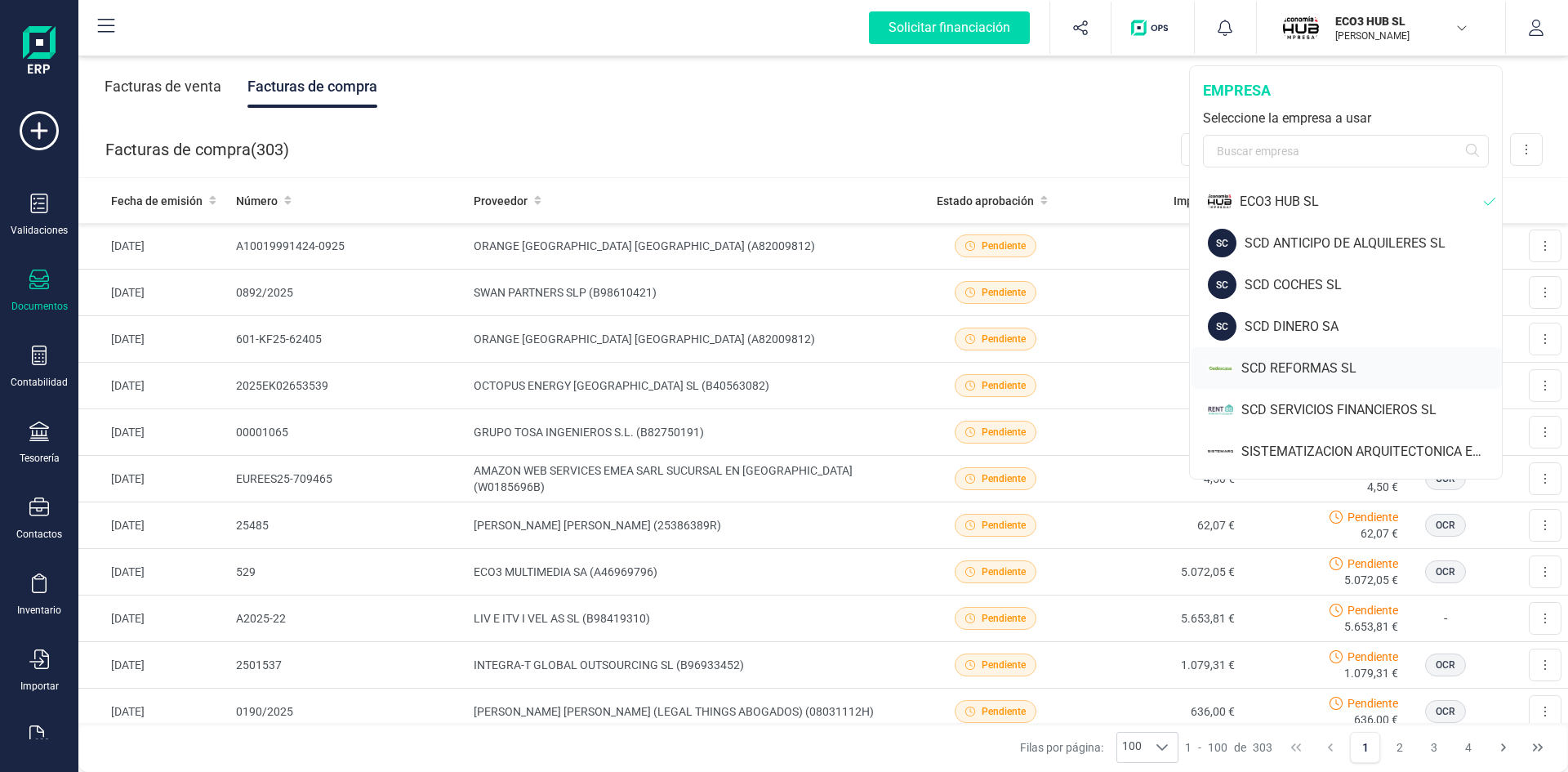
click at [1312, 375] on div "SCD REFORMAS SL" at bounding box center [1372, 368] width 261 height 19
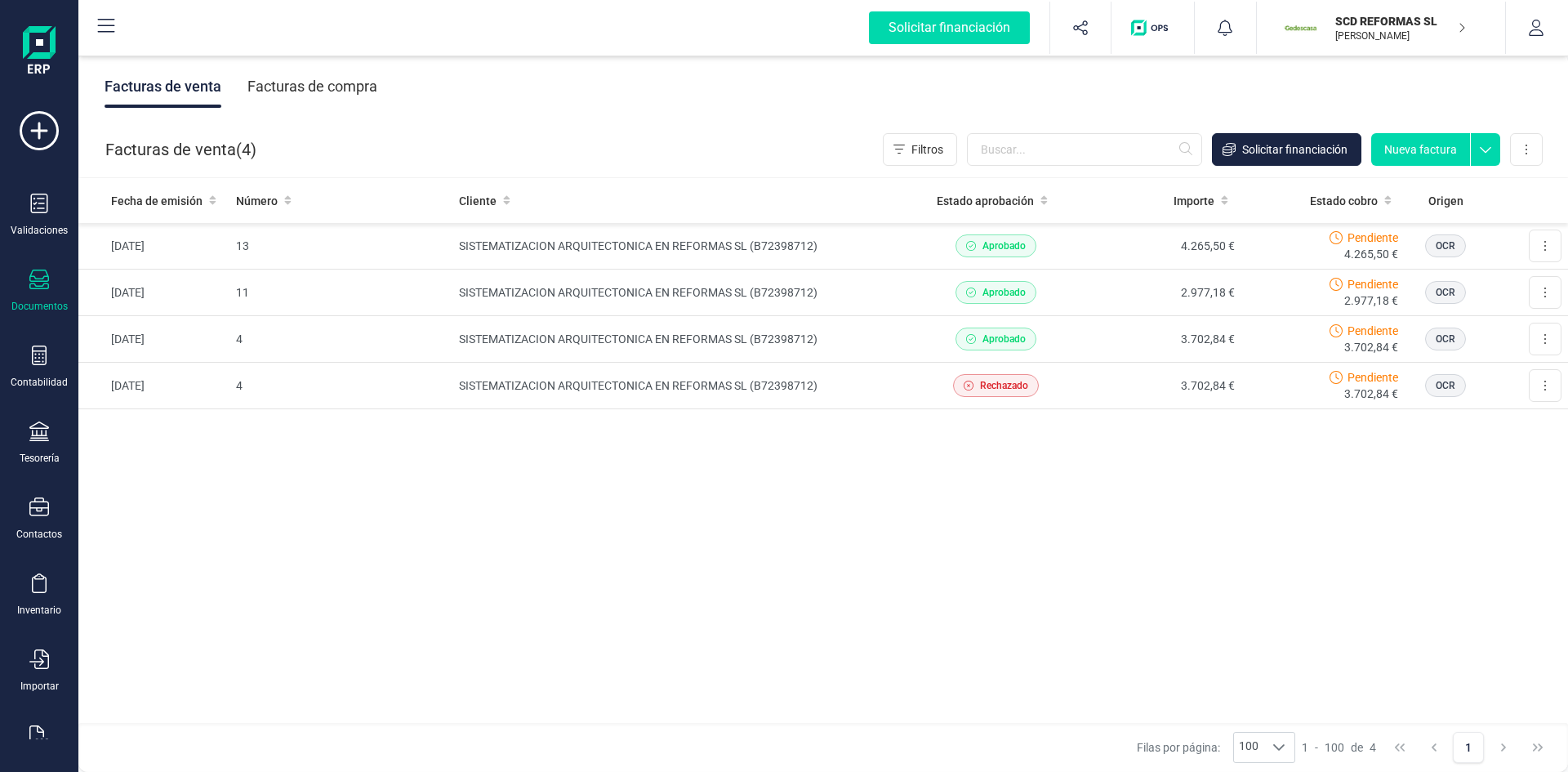
click at [308, 81] on div "Facturas de compra" at bounding box center [313, 87] width 130 height 43
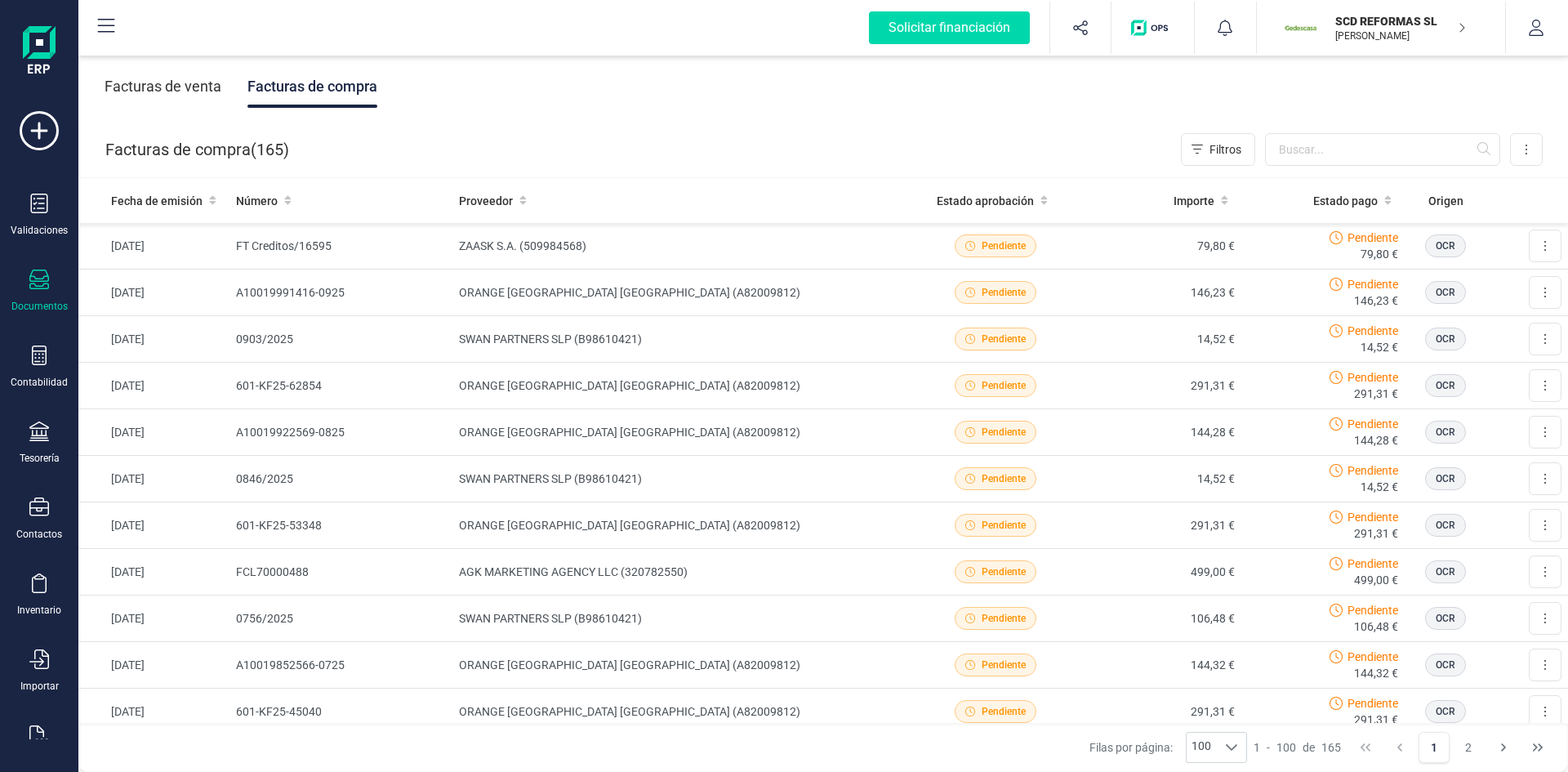
click at [1375, 32] on p "[PERSON_NAME]" at bounding box center [1401, 35] width 130 height 13
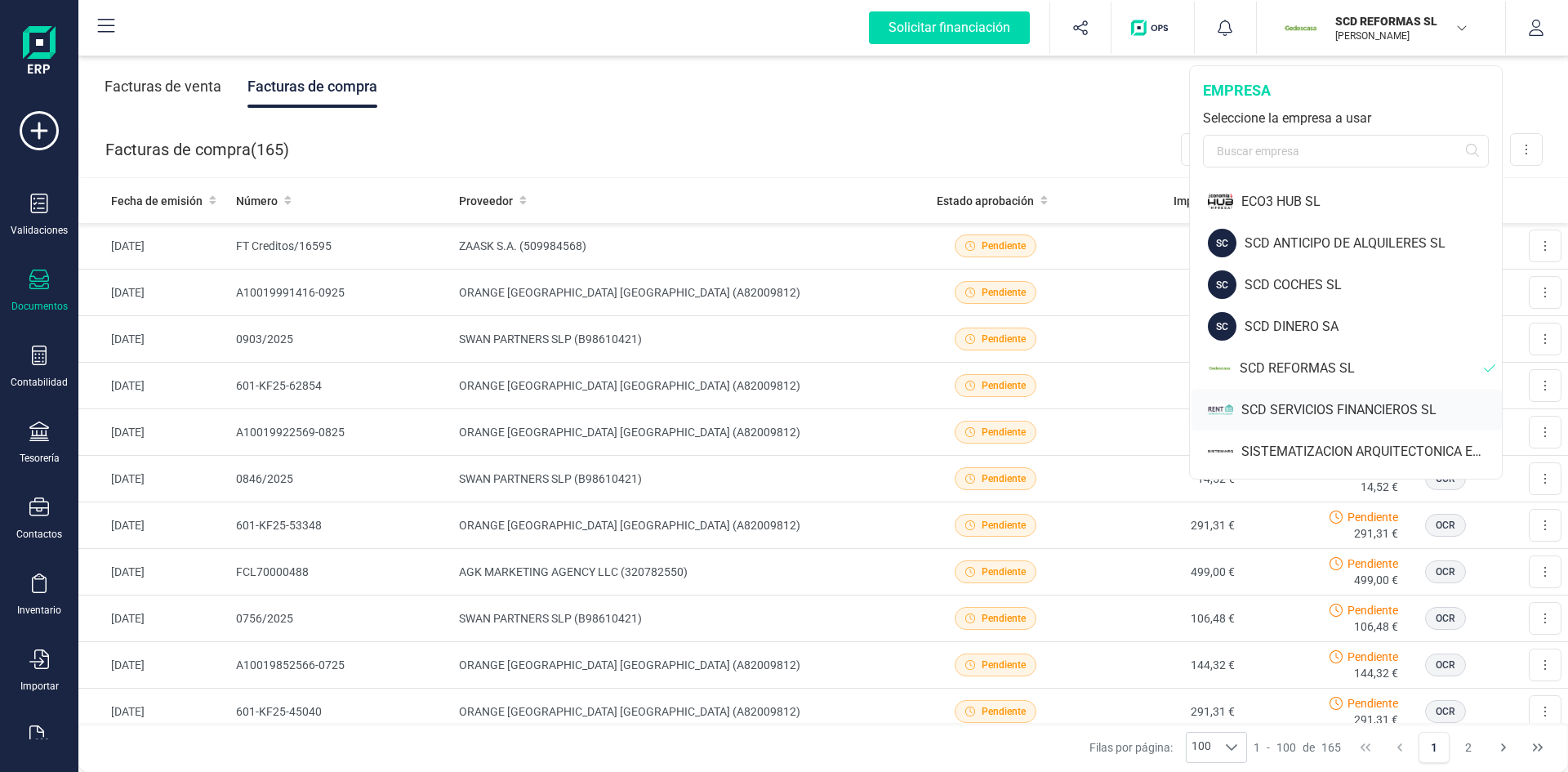
click at [1296, 407] on div "SCD SERVICIOS FINANCIEROS SL" at bounding box center [1372, 410] width 261 height 19
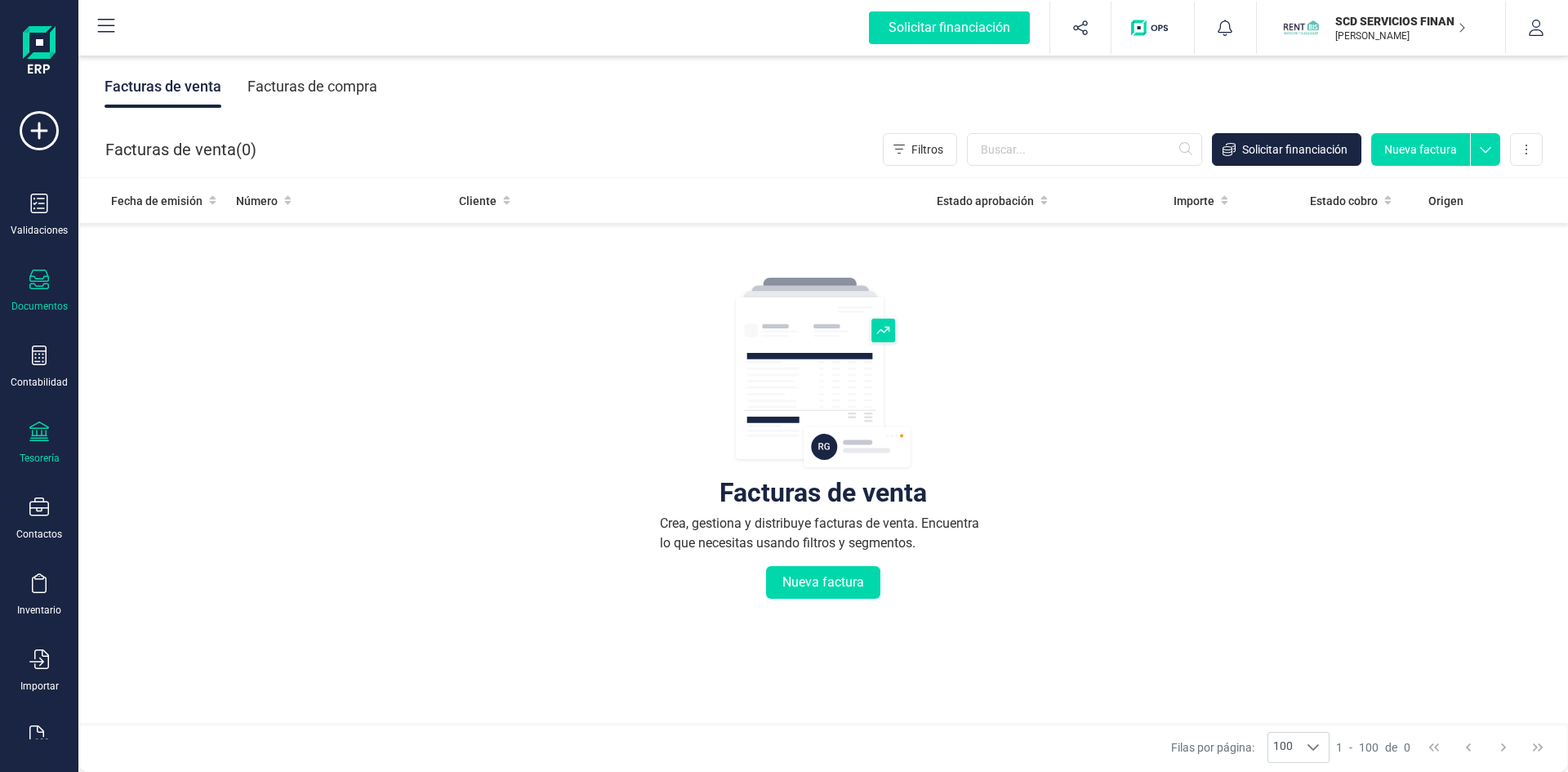
click at [47, 437] on icon at bounding box center [39, 431] width 19 height 19
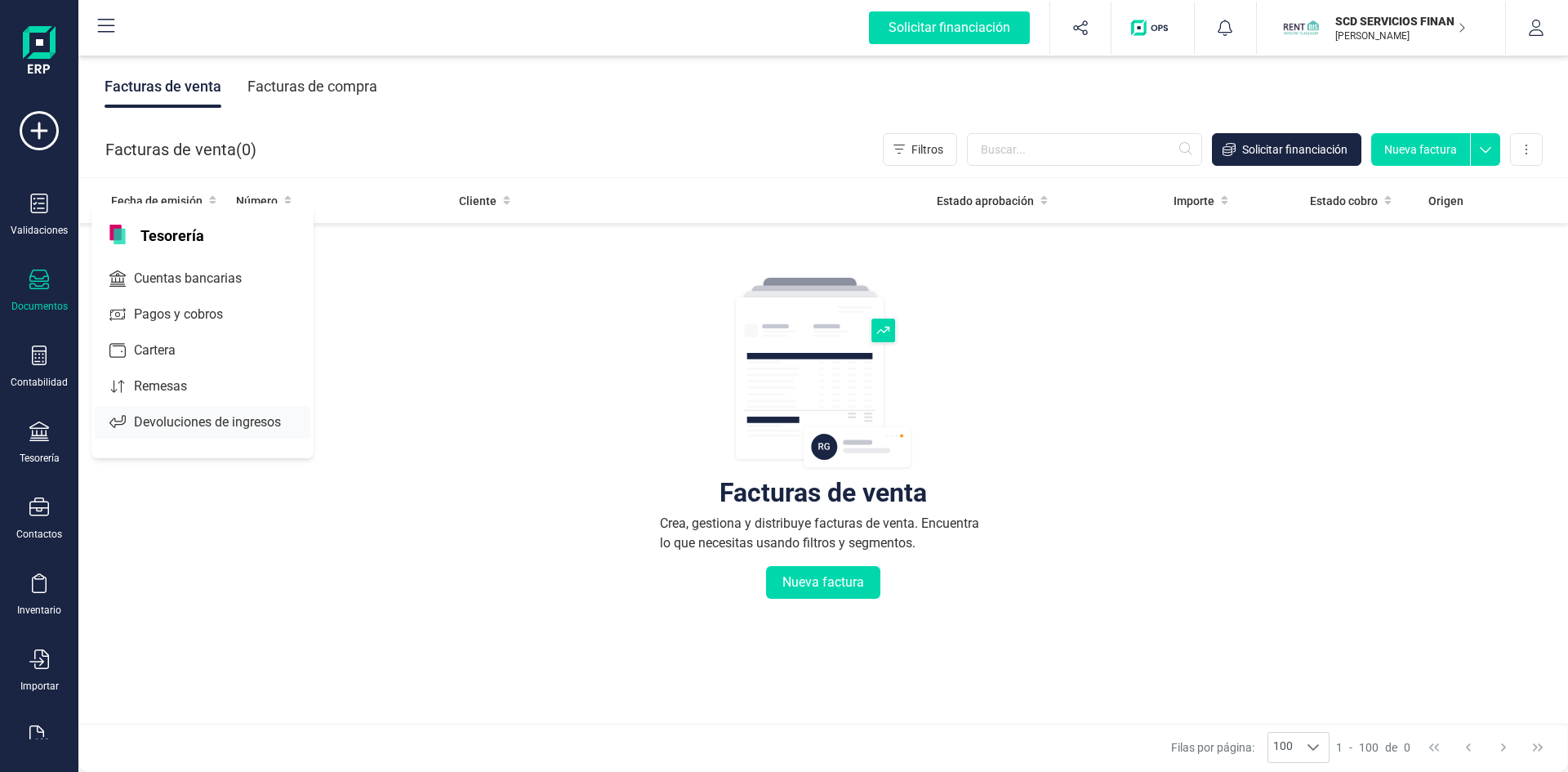
click at [174, 416] on span "Devoluciones de ingresos" at bounding box center [219, 422] width 183 height 19
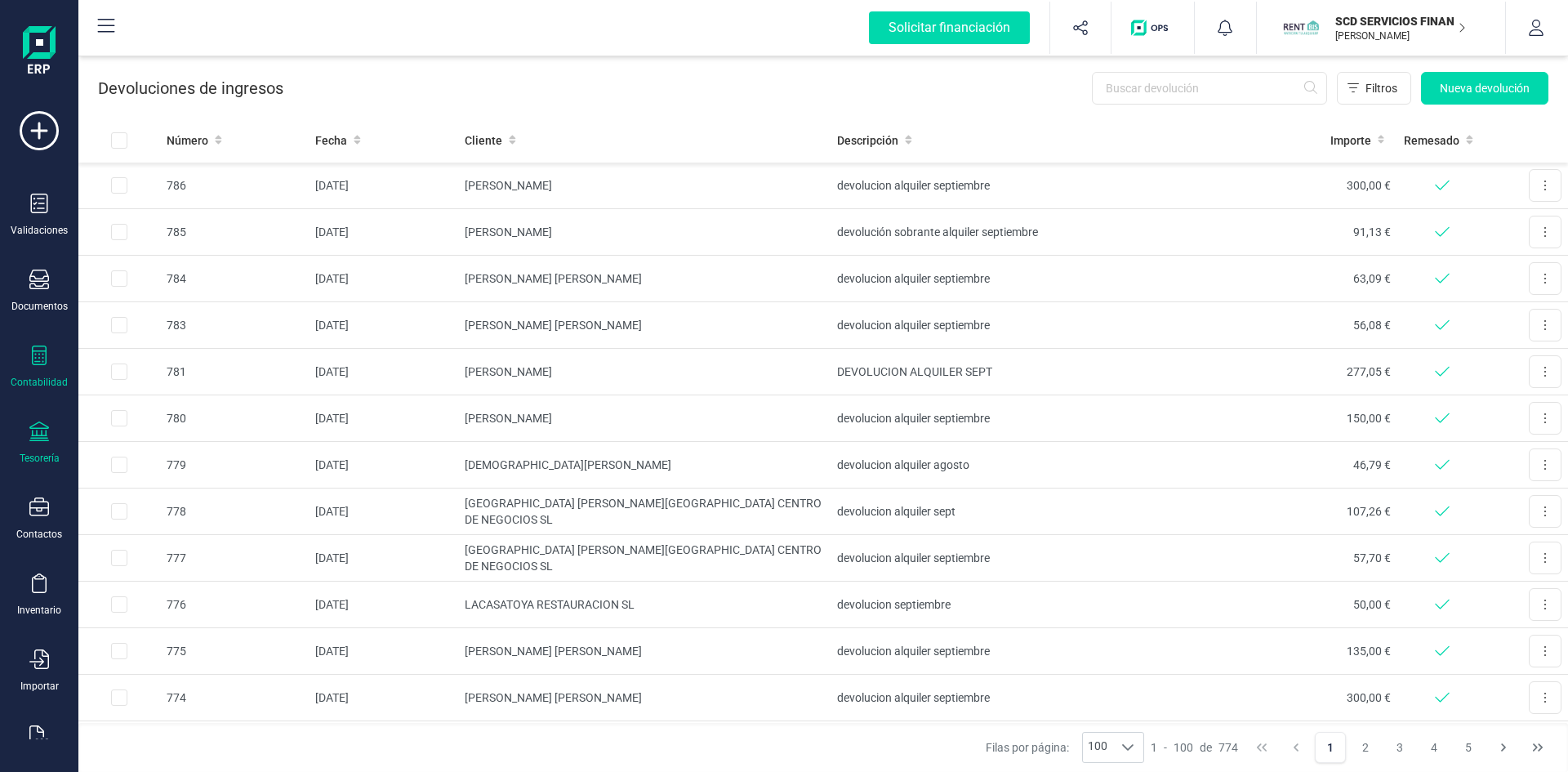
click at [38, 358] on icon at bounding box center [39, 355] width 19 height 19
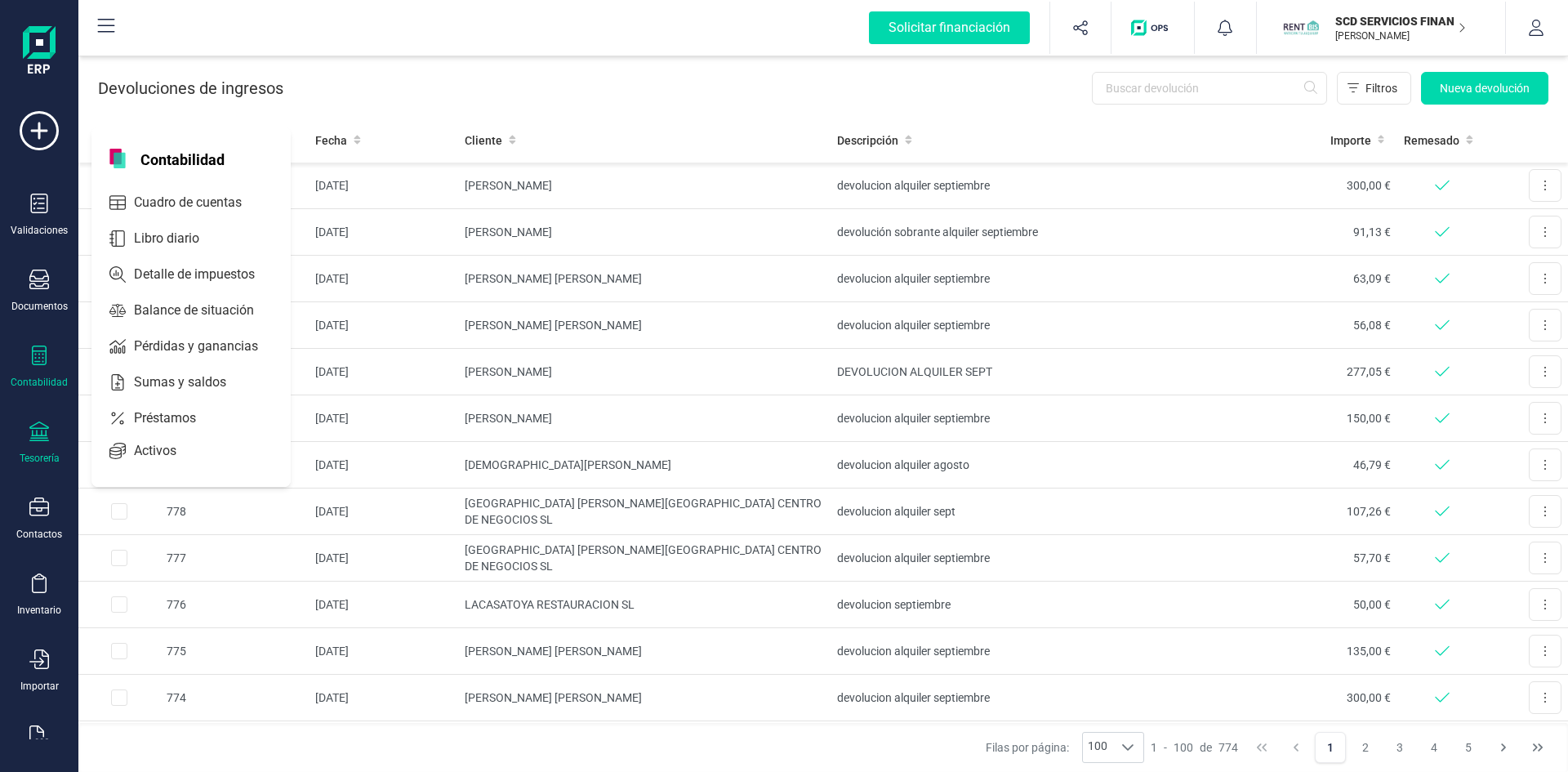
click at [29, 360] on icon at bounding box center [39, 355] width 19 height 19
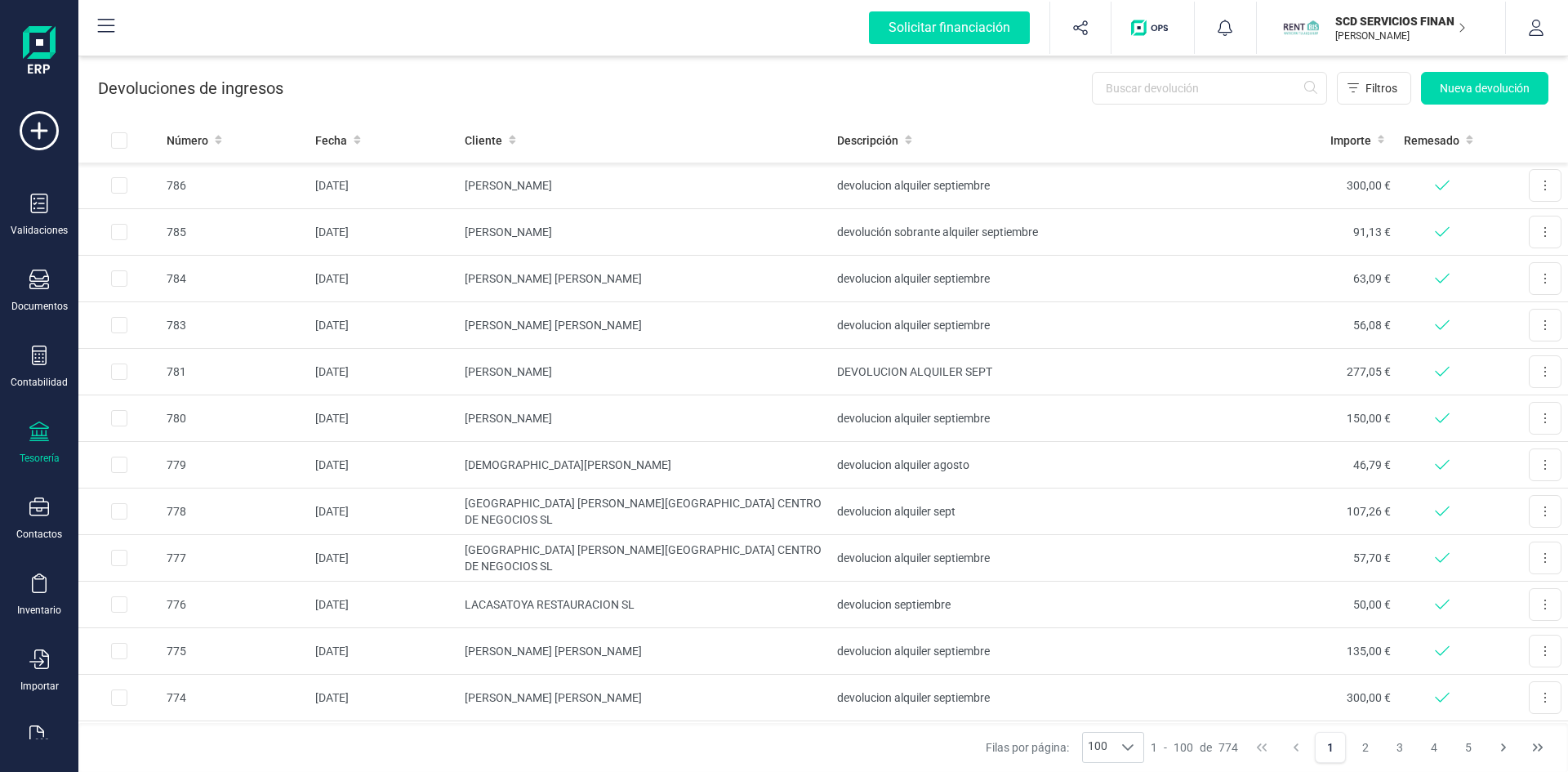
click at [36, 446] on div "Tesorería" at bounding box center [39, 442] width 65 height 44
click at [163, 375] on div "Remesas" at bounding box center [200, 387] width 212 height 33
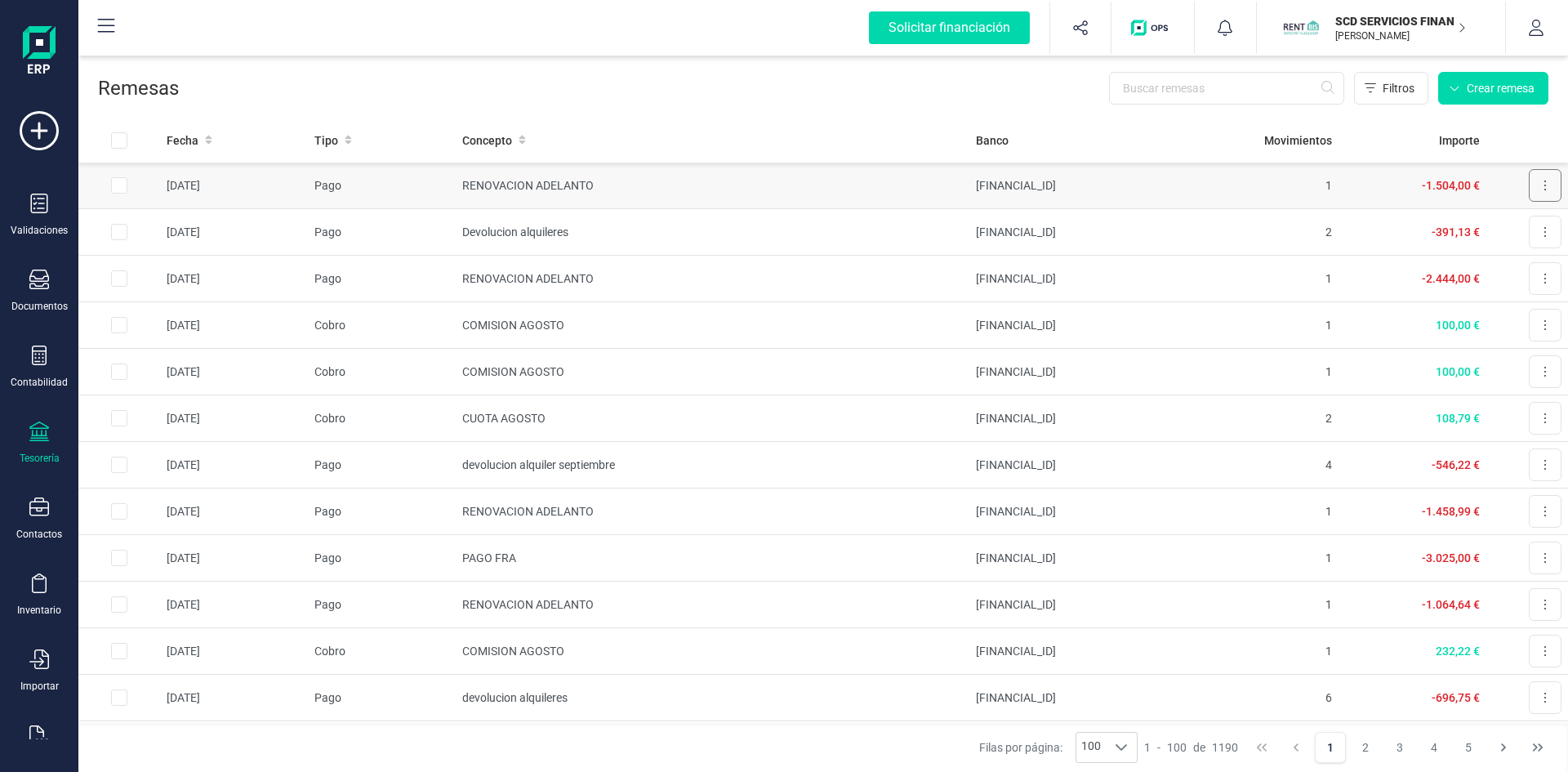
click at [1540, 181] on button at bounding box center [1546, 186] width 33 height 33
click at [508, 177] on td "RENOVACION ADELANTO" at bounding box center [713, 186] width 513 height 47
click at [1529, 182] on button at bounding box center [1546, 186] width 33 height 33
click at [1448, 225] on span "Descargar documento" at bounding box center [1491, 225] width 113 height 17
